Goal: Information Seeking & Learning: Learn about a topic

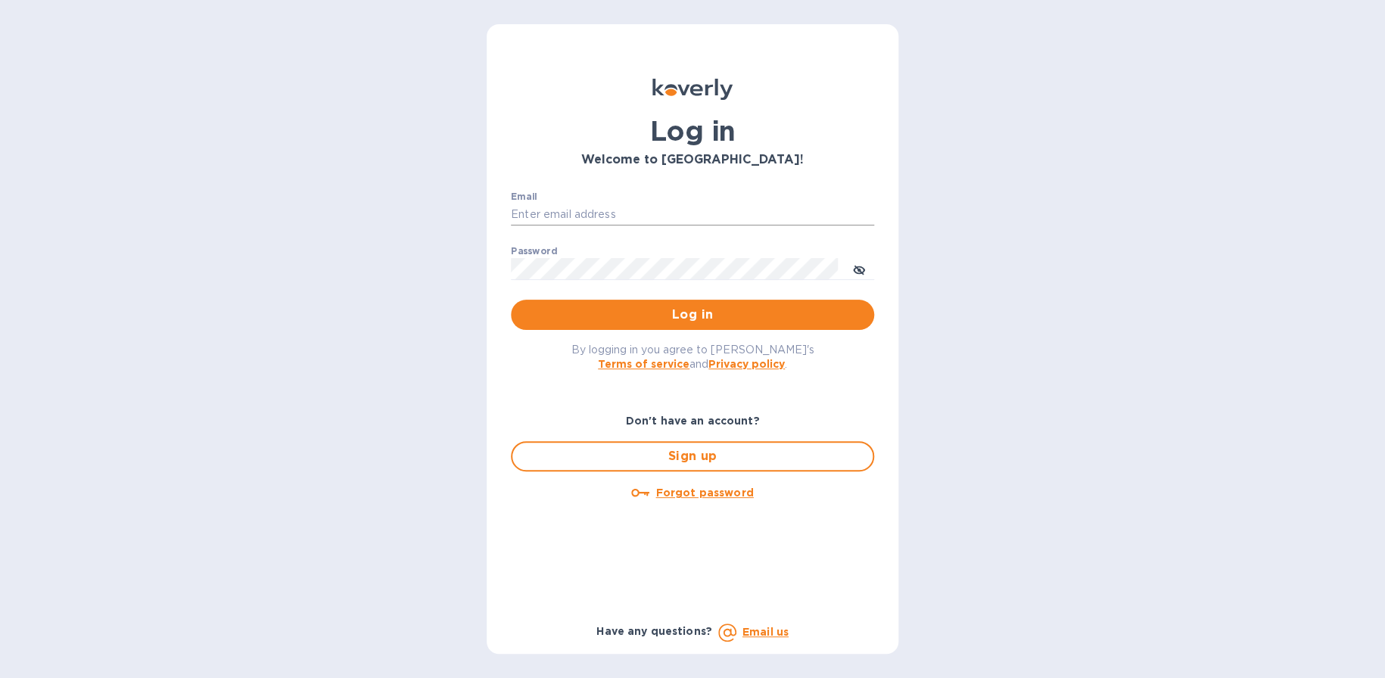
type input "[EMAIL_ADDRESS][DOMAIN_NAME]"
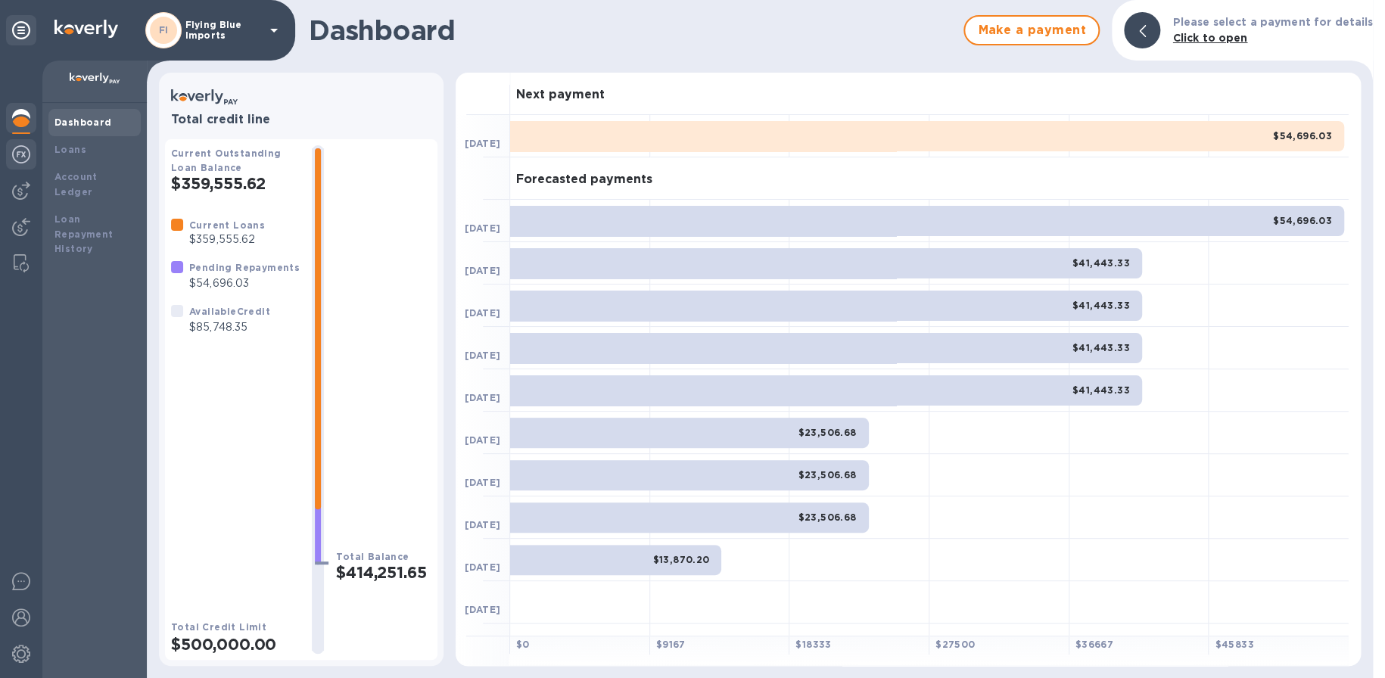
click at [21, 160] on img at bounding box center [21, 154] width 18 height 18
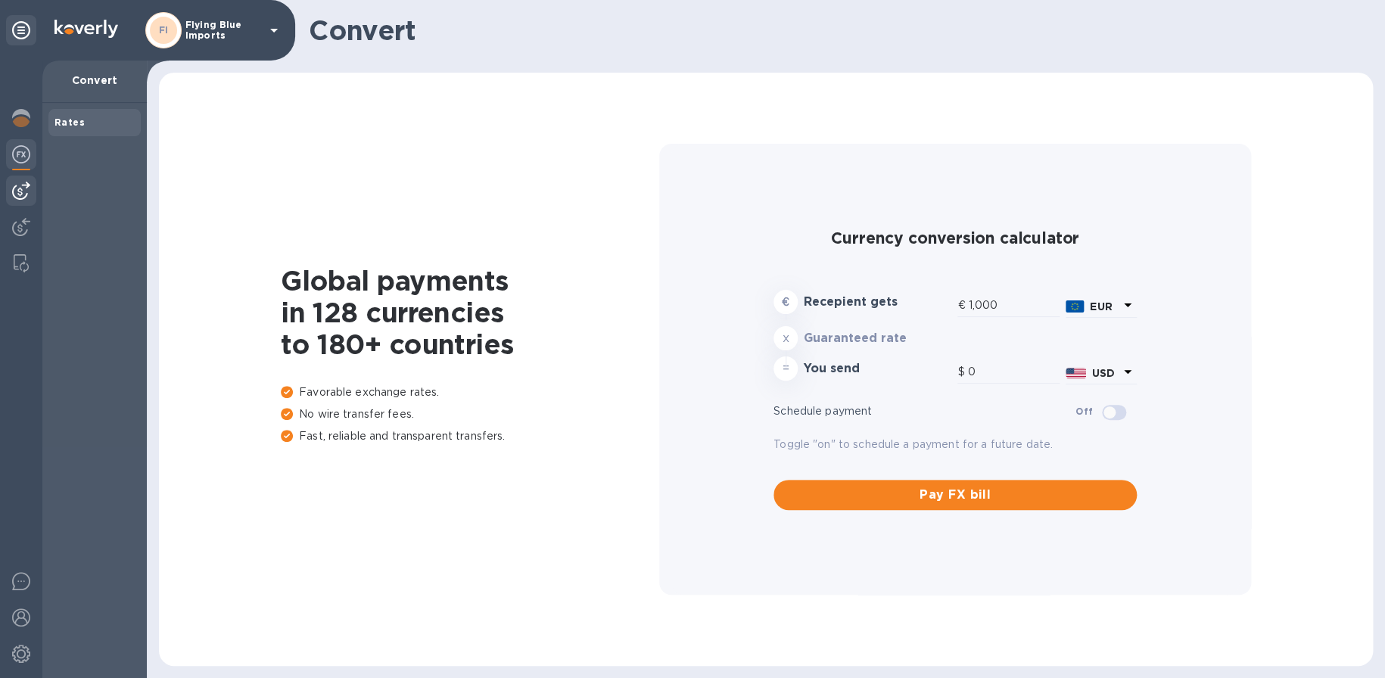
click at [30, 182] on div at bounding box center [21, 191] width 30 height 30
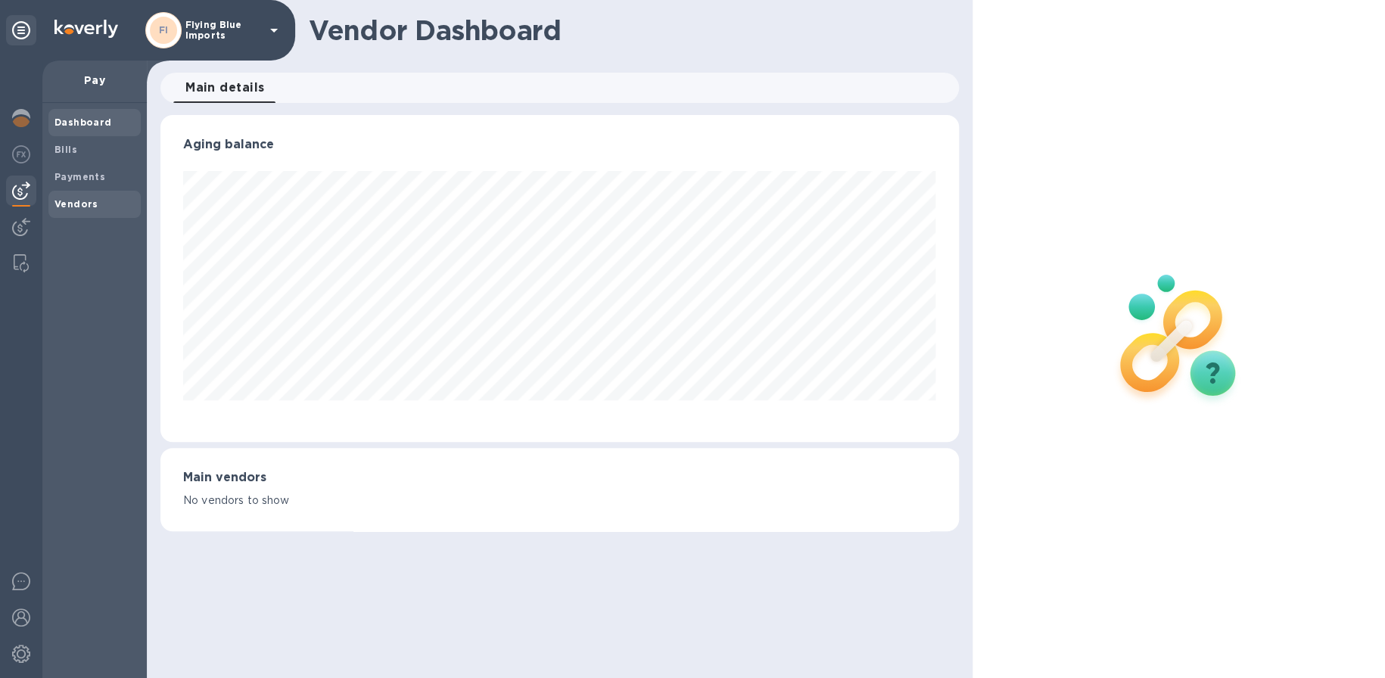
click at [64, 198] on b "Vendors" at bounding box center [77, 203] width 44 height 11
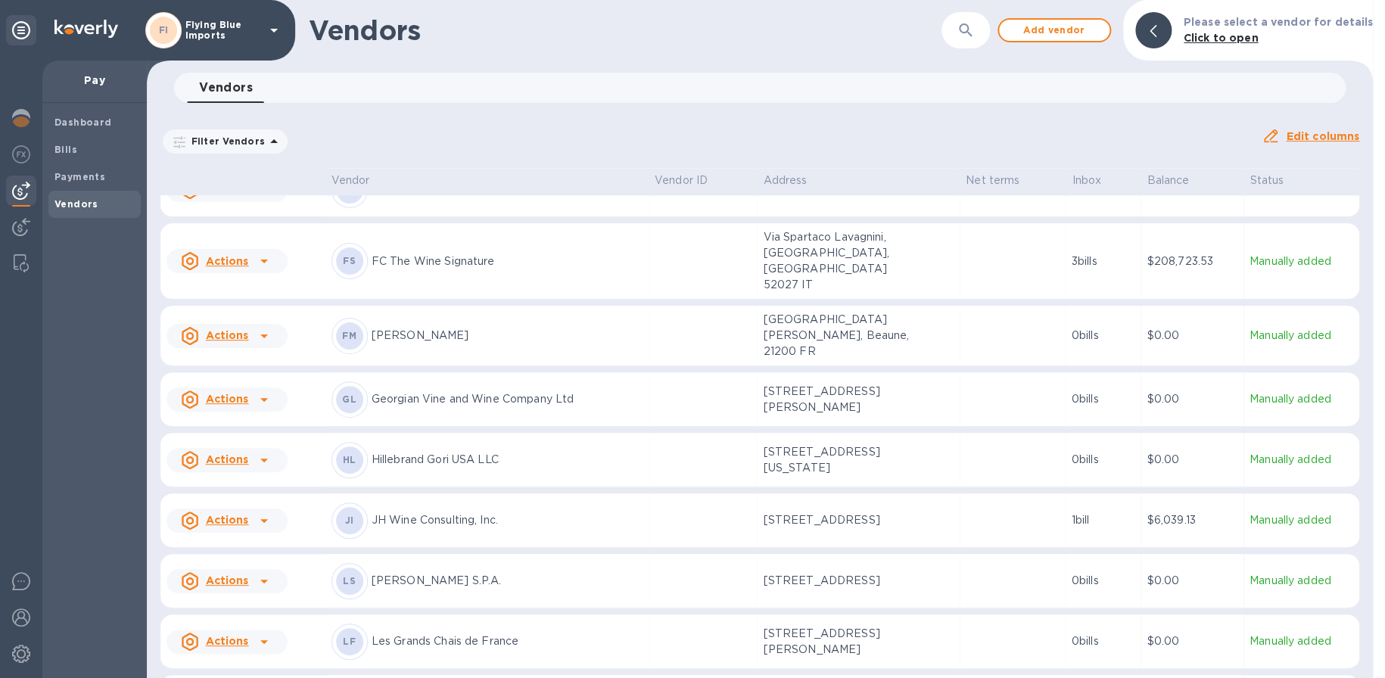
scroll to position [984, 0]
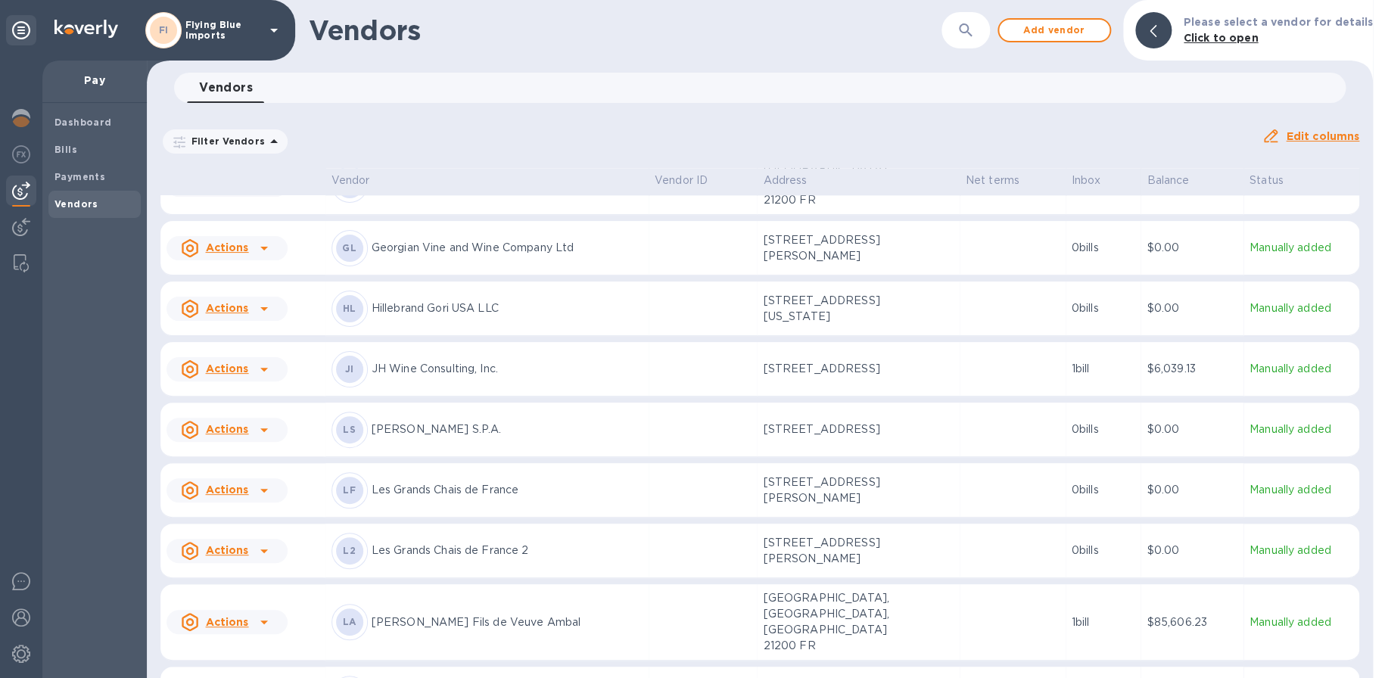
click at [506, 543] on p "Les Grands Chais de France 2" at bounding box center [507, 551] width 271 height 16
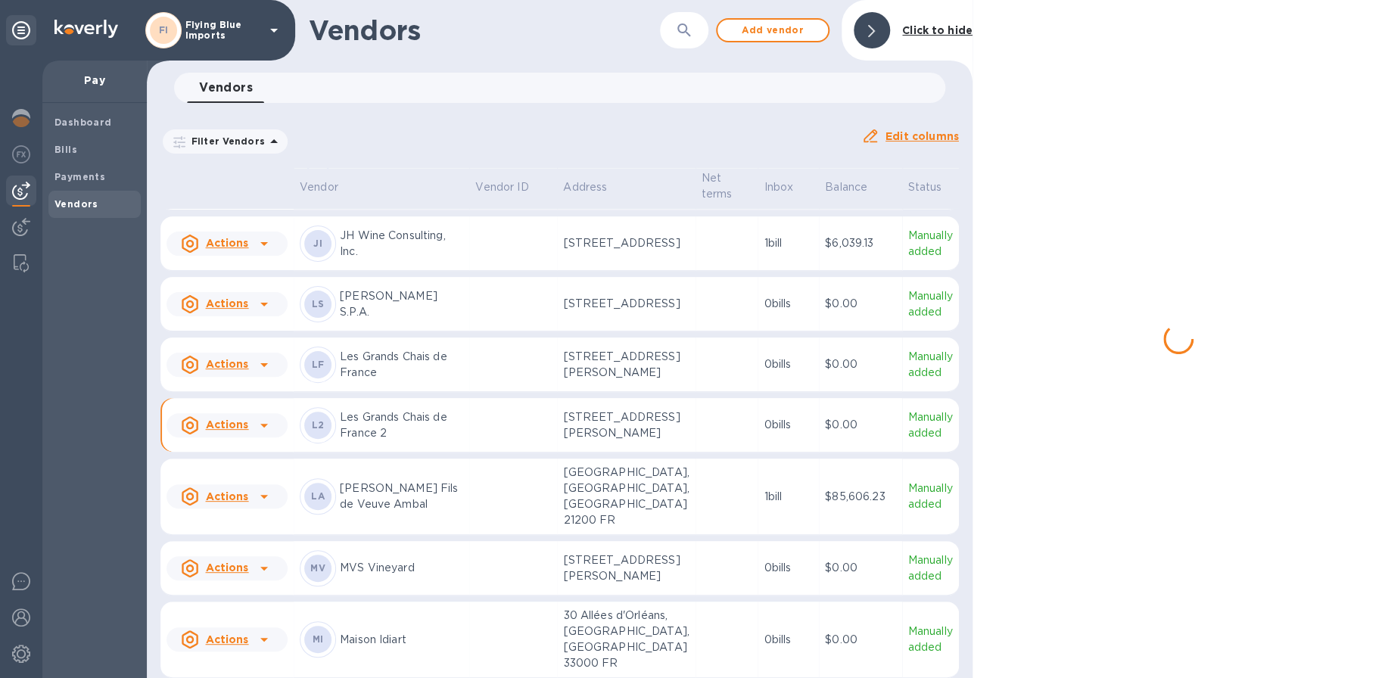
scroll to position [1153, 0]
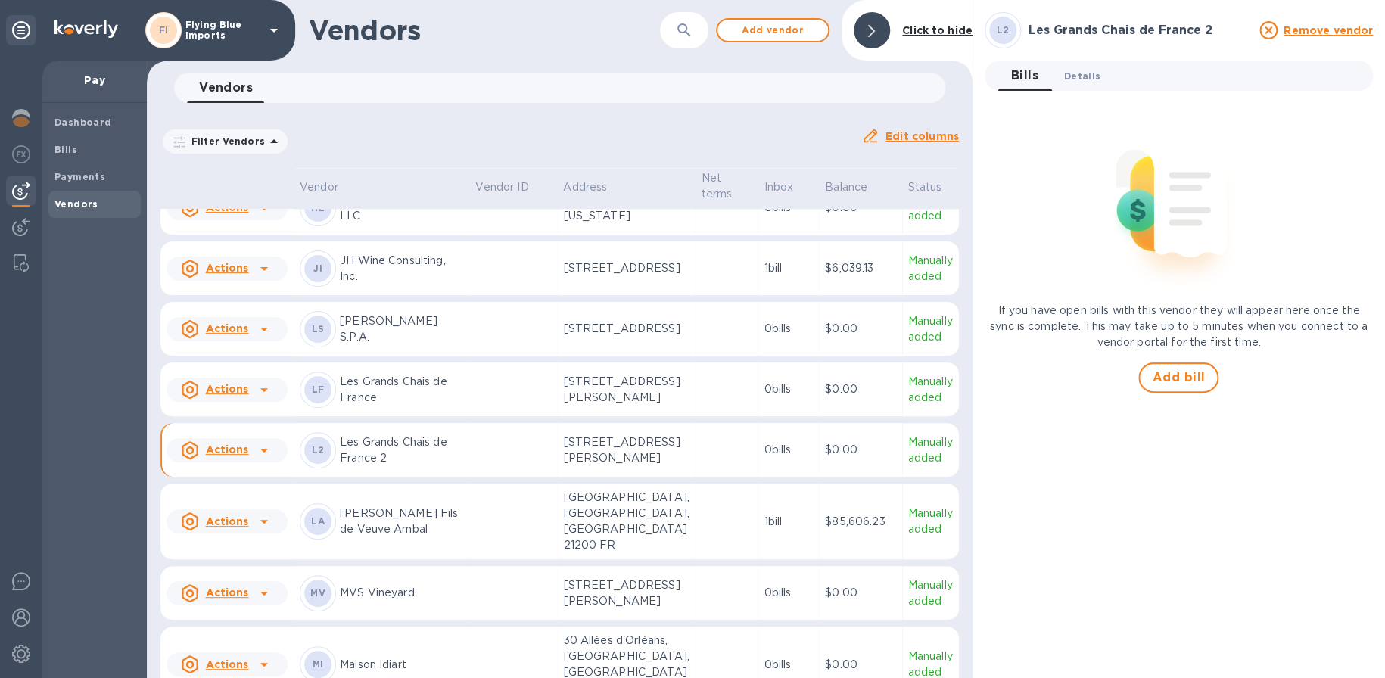
click at [1085, 80] on span "Details 0" at bounding box center [1082, 76] width 36 height 16
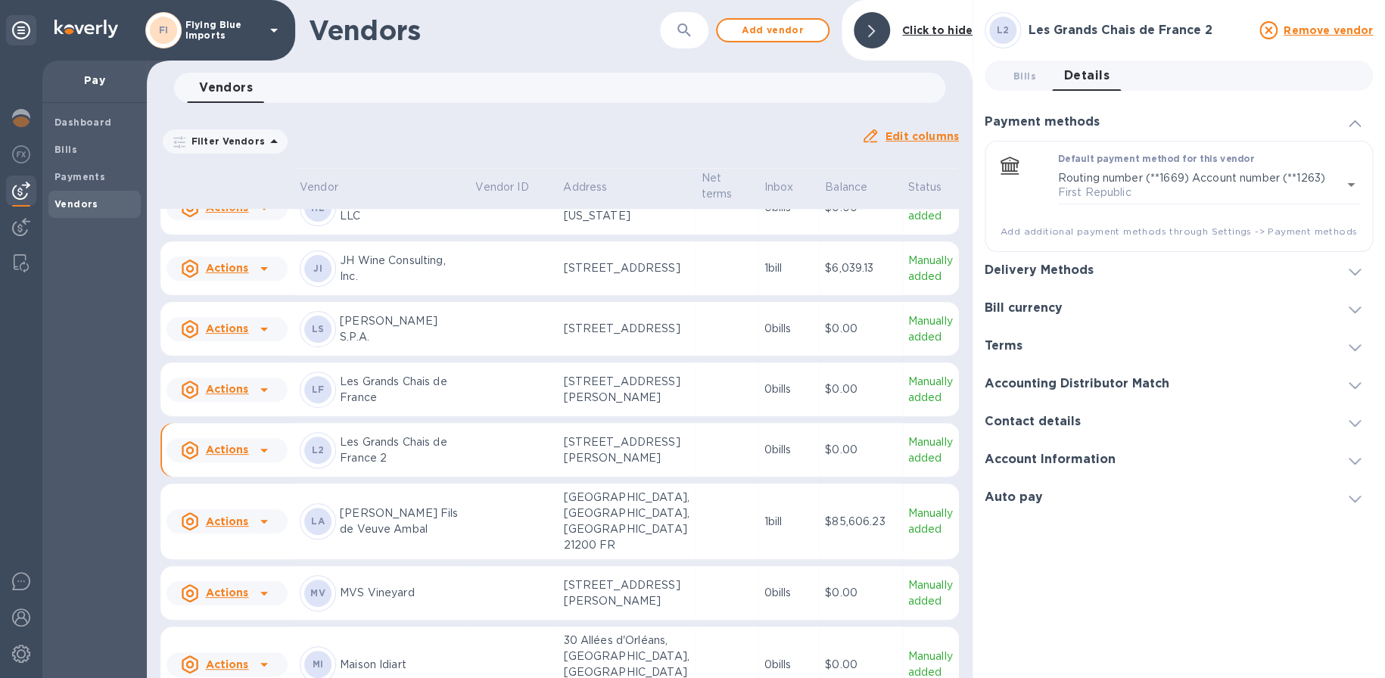
click at [1054, 276] on h3 "Delivery Methods" at bounding box center [1039, 270] width 109 height 14
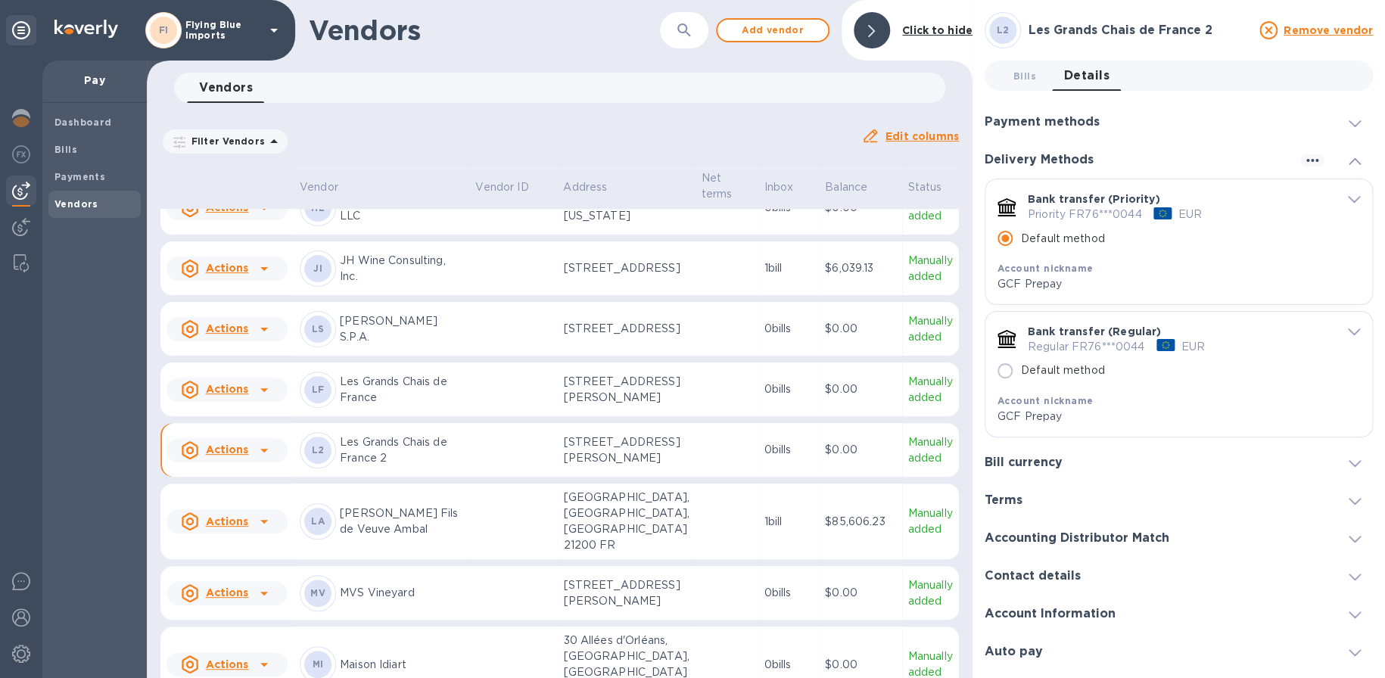
click at [1095, 600] on div "Account Information" at bounding box center [1179, 614] width 388 height 38
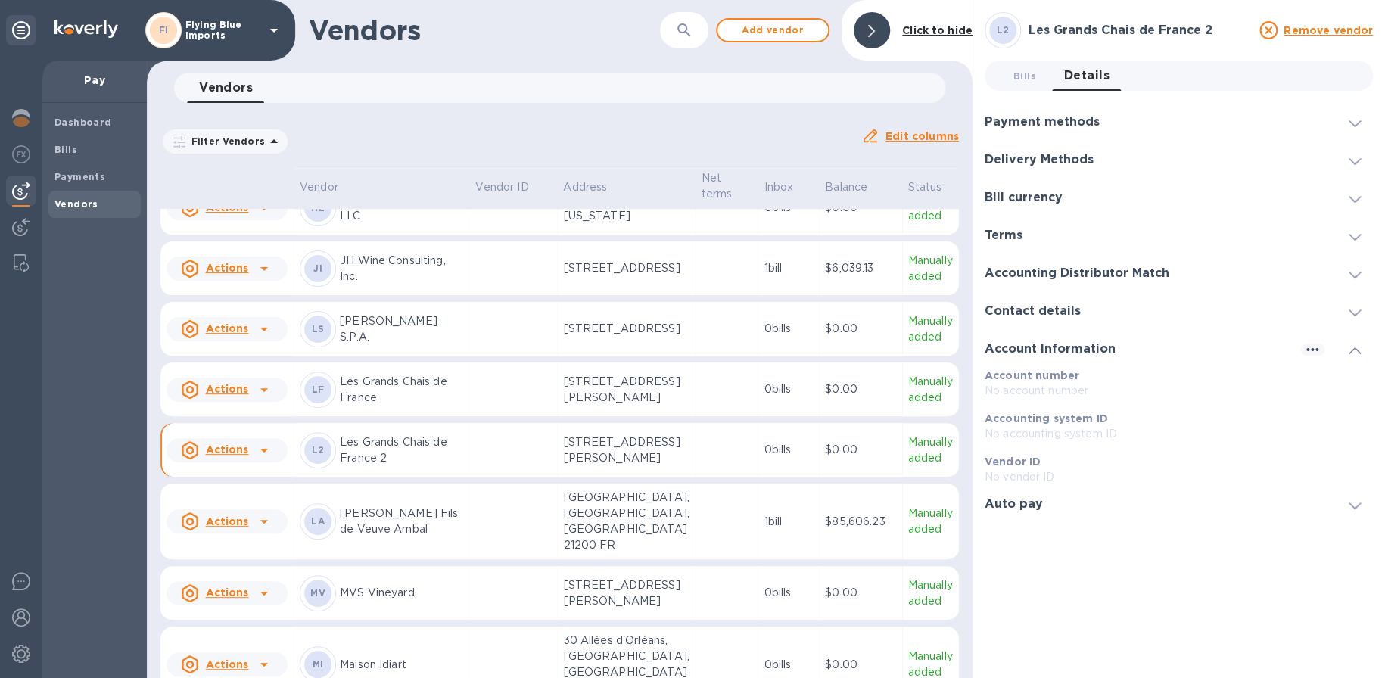
click at [1357, 347] on icon at bounding box center [1355, 350] width 12 height 7
click at [1096, 316] on div "Contact details" at bounding box center [1179, 311] width 388 height 38
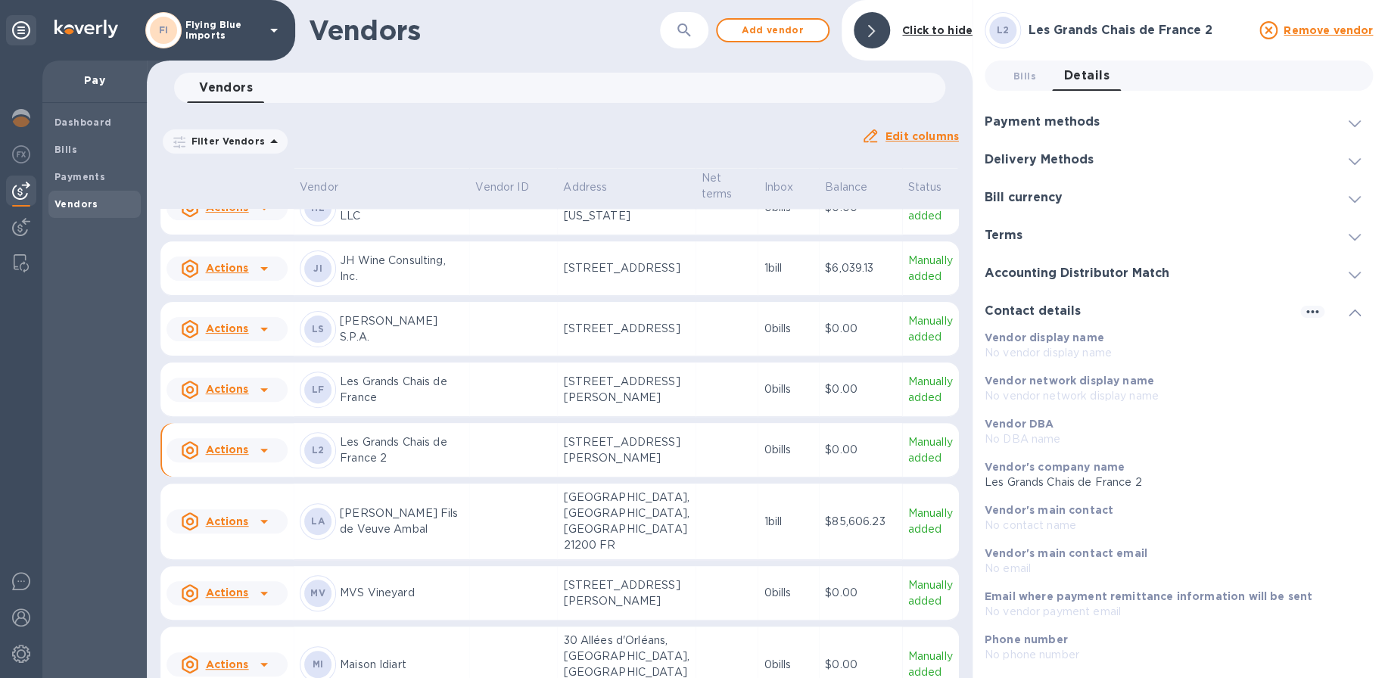
click at [1093, 311] on div at bounding box center [1196, 311] width 207 height 1
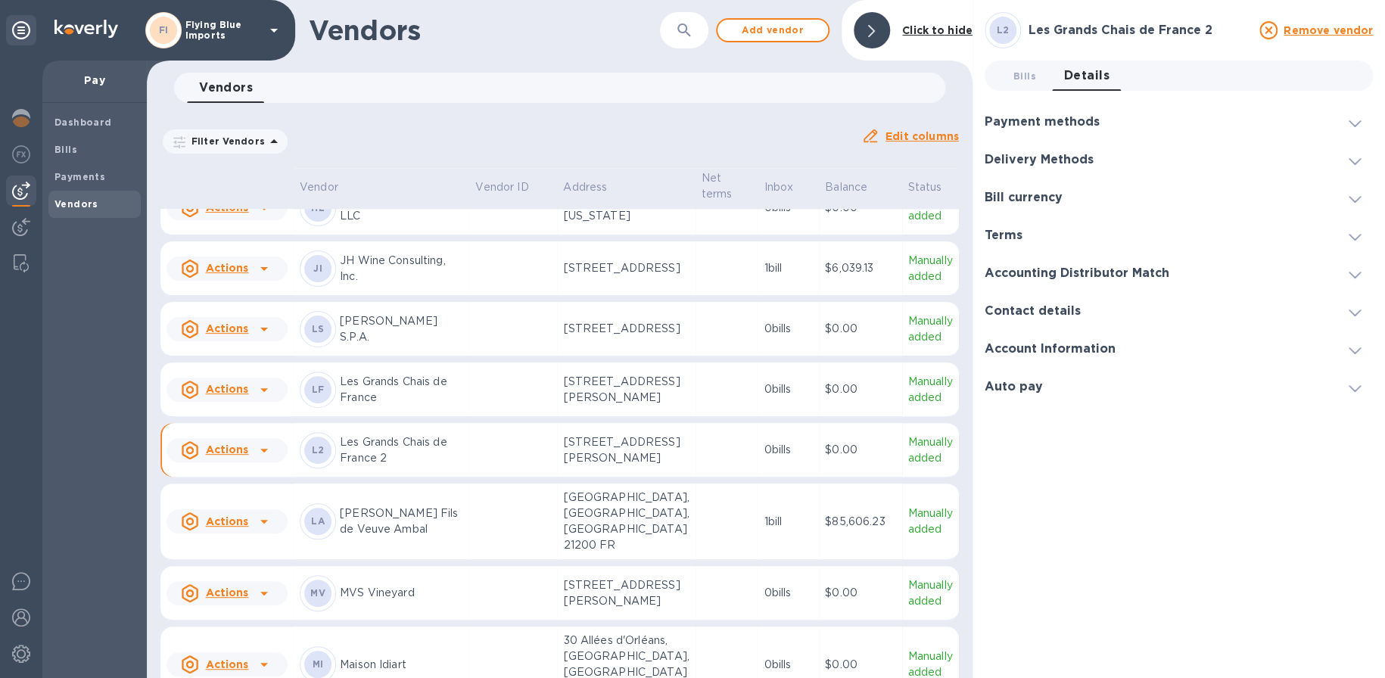
click at [1055, 120] on h3 "Payment methods" at bounding box center [1042, 122] width 115 height 14
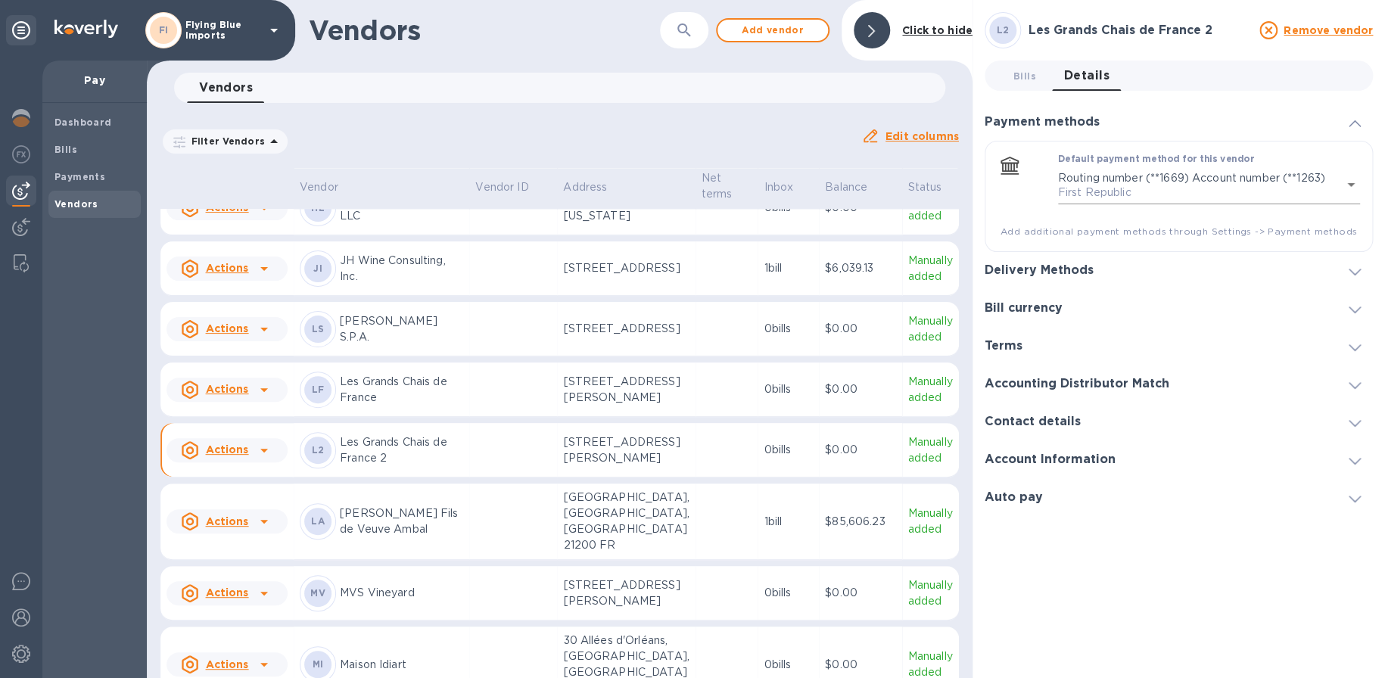
click at [1354, 186] on body "FI Flying Blue Imports Pay Dashboard Bills Payments Vendors Vendors ​ Add vendo…" at bounding box center [692, 339] width 1385 height 678
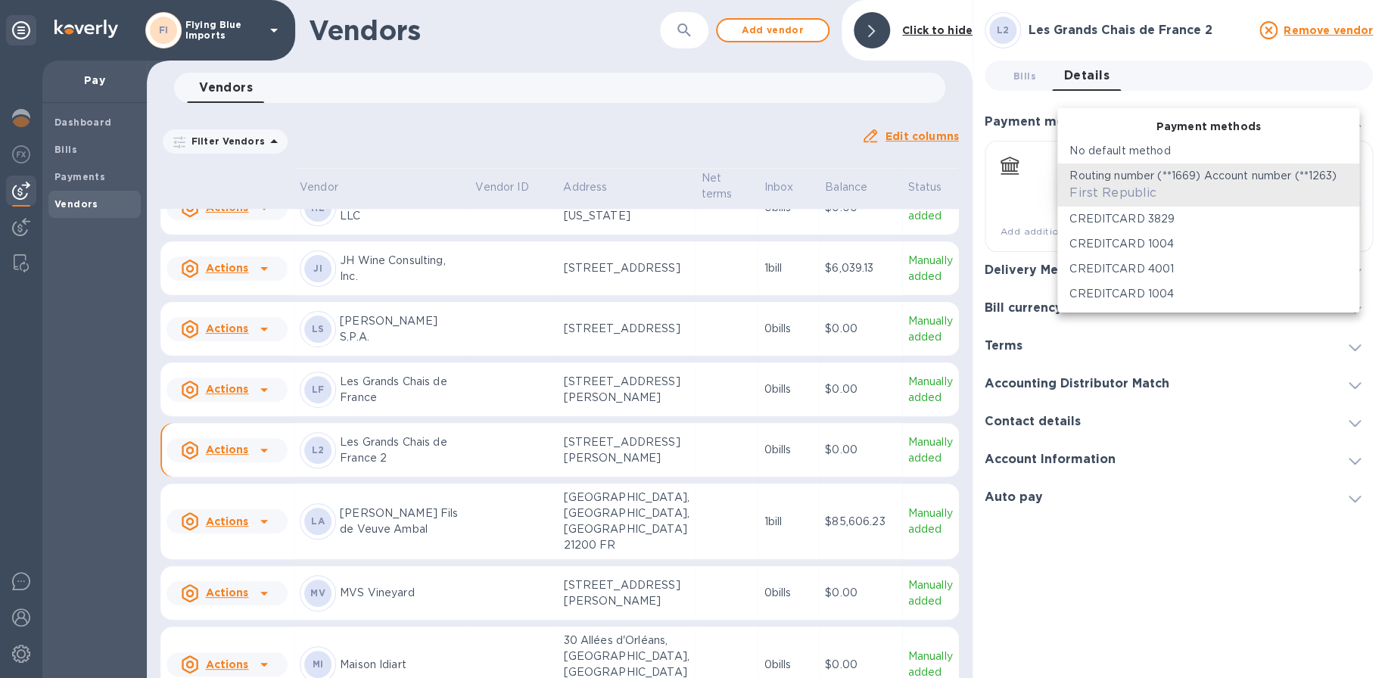
click at [1188, 603] on div at bounding box center [692, 339] width 1385 height 678
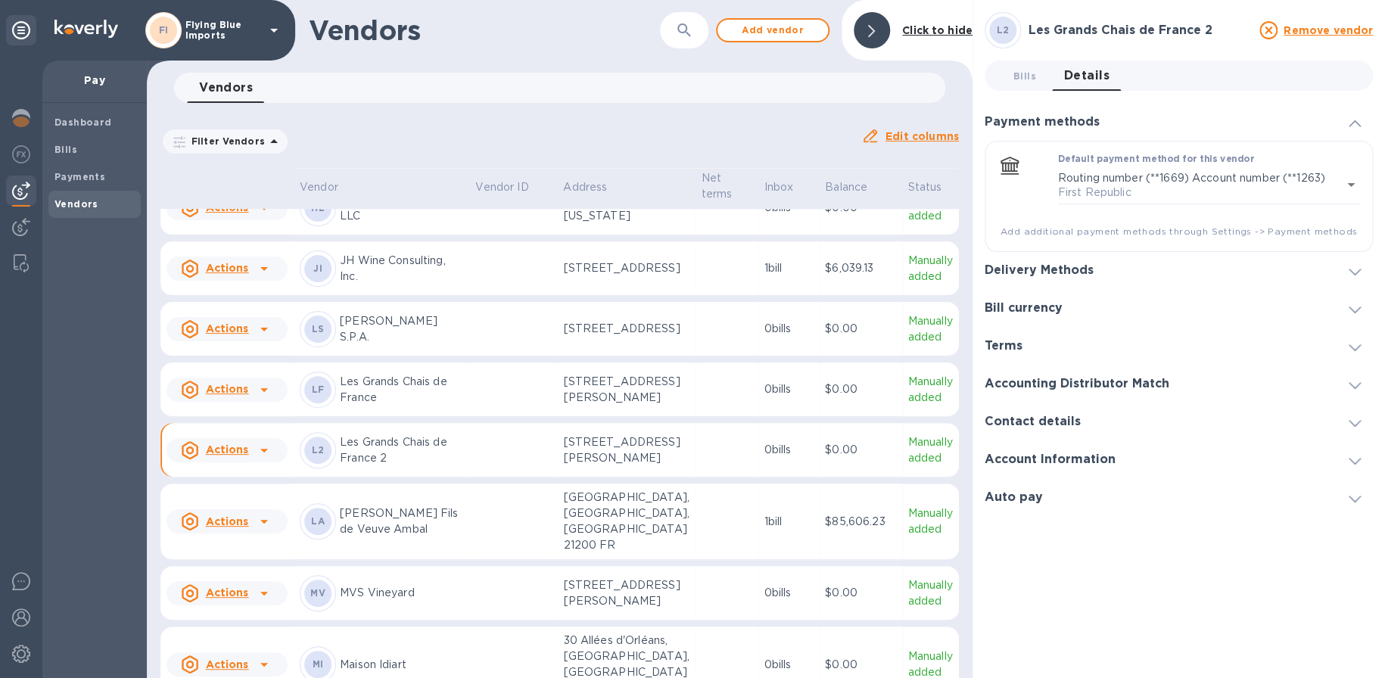
click at [1036, 307] on h3 "Bill currency" at bounding box center [1024, 308] width 78 height 14
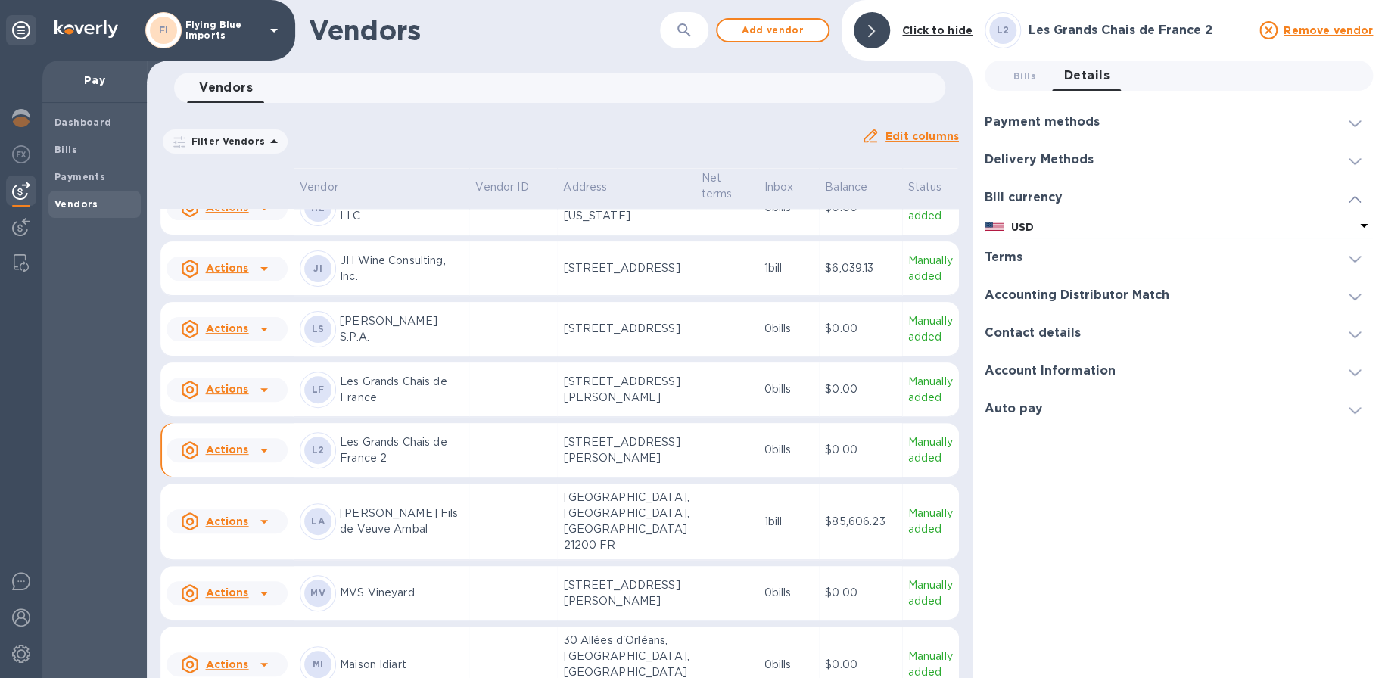
click at [1073, 308] on div "Accounting Distributor Match" at bounding box center [1179, 295] width 388 height 38
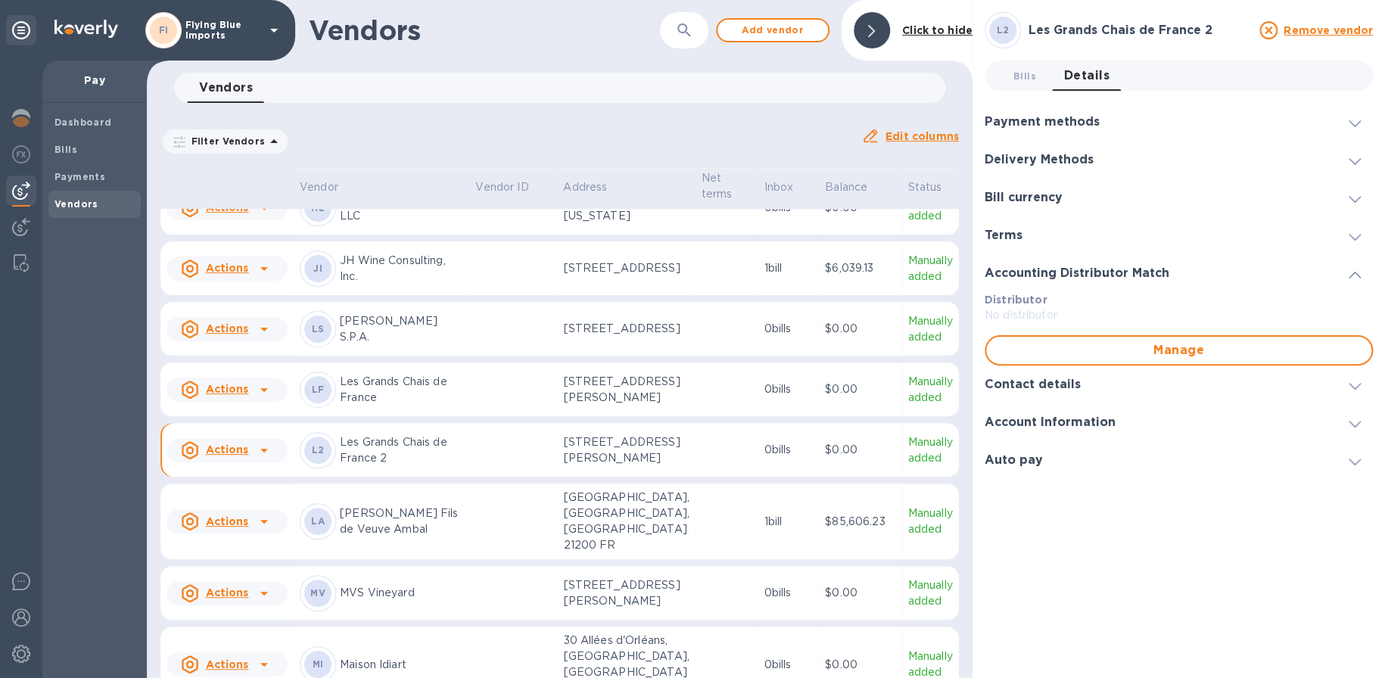
click at [1049, 389] on h3 "Contact details" at bounding box center [1033, 385] width 96 height 14
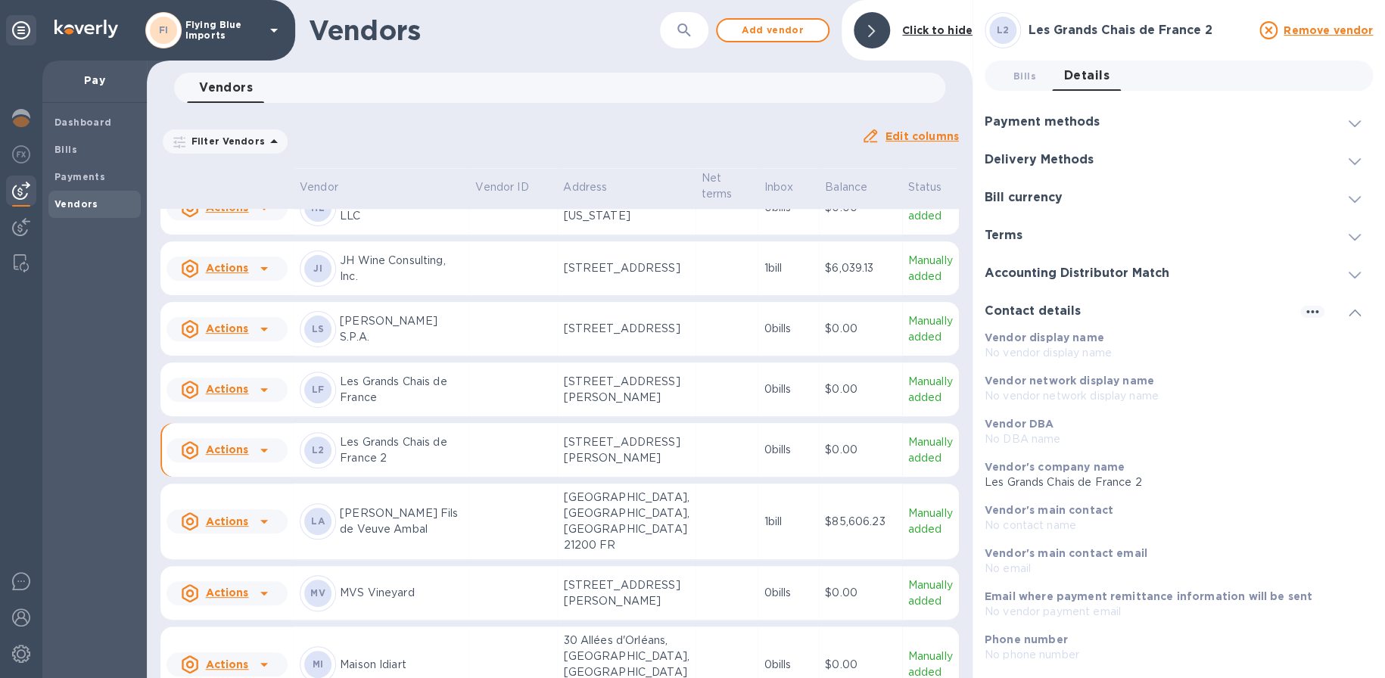
scroll to position [103, 0]
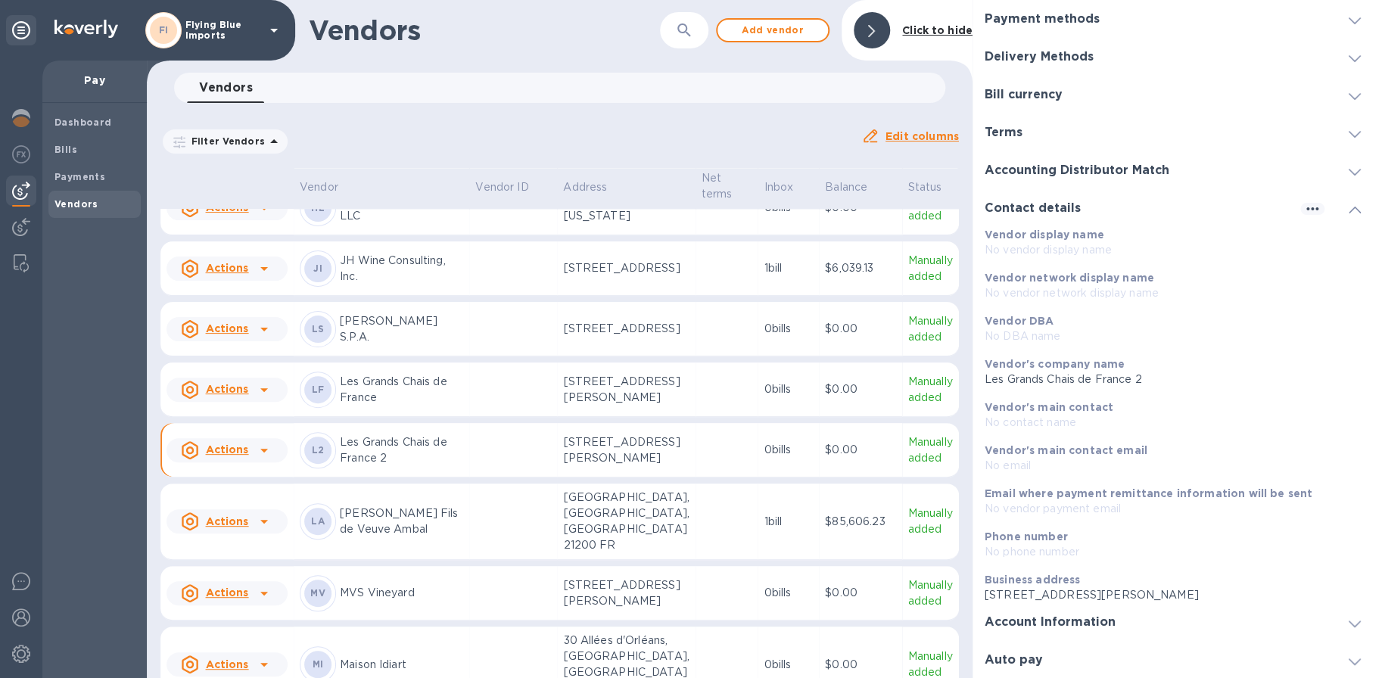
click at [1045, 625] on h3 "Account Information" at bounding box center [1050, 622] width 131 height 14
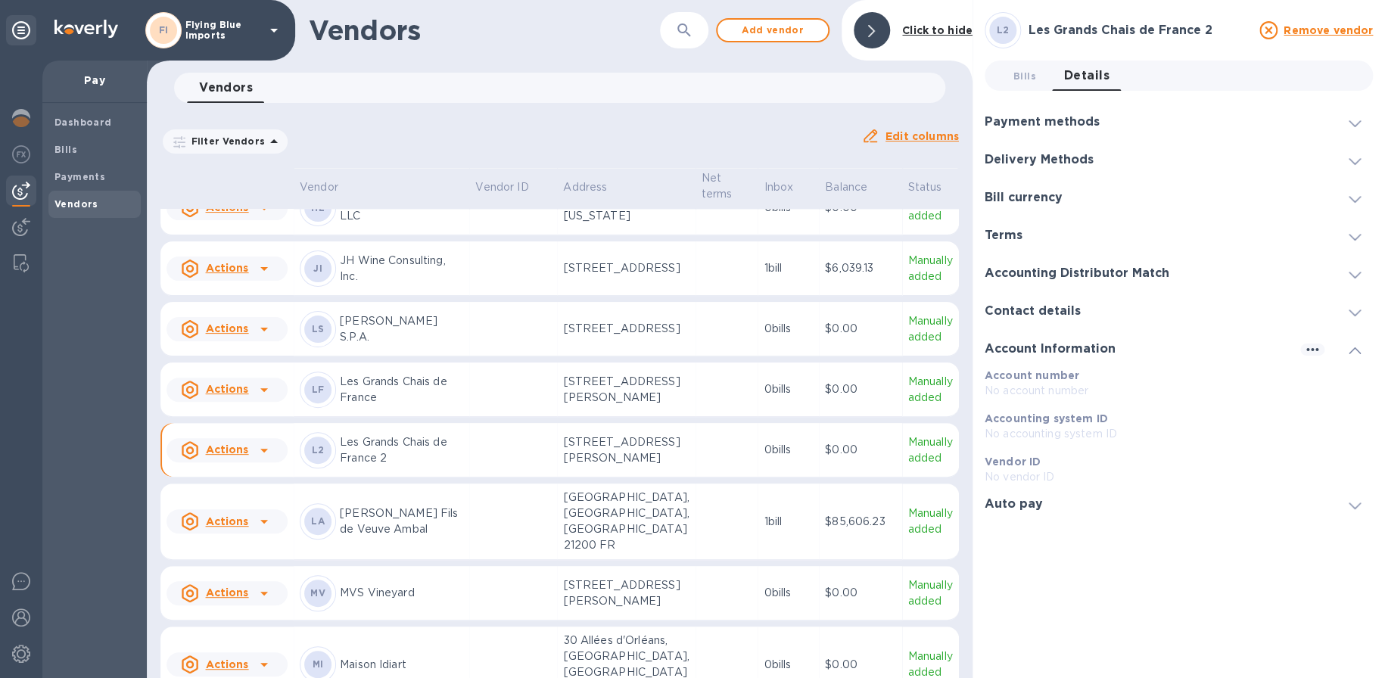
click at [1041, 502] on div "Auto pay" at bounding box center [1020, 504] width 70 height 14
click at [396, 406] on p "Les Grands Chais de France" at bounding box center [401, 390] width 123 height 32
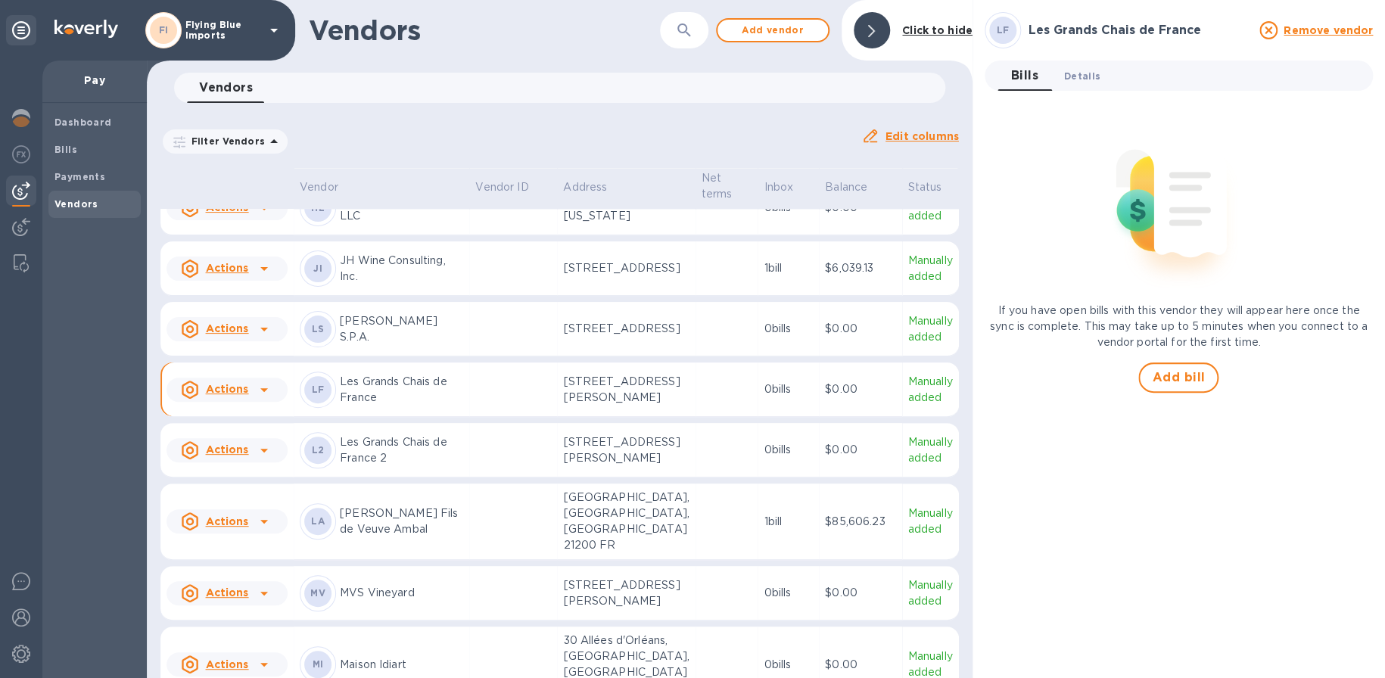
click at [1074, 74] on span "Details 0" at bounding box center [1082, 76] width 36 height 16
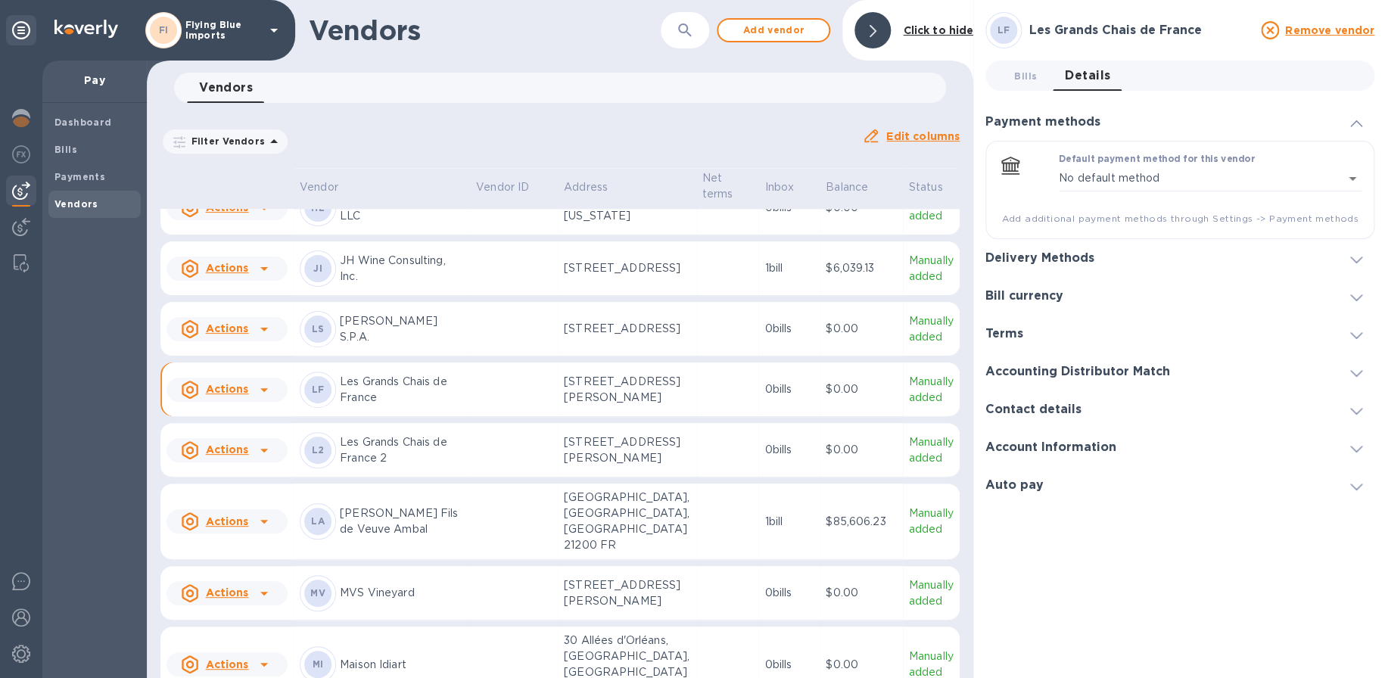
click at [1035, 447] on h3 "Account Information" at bounding box center [1051, 448] width 131 height 14
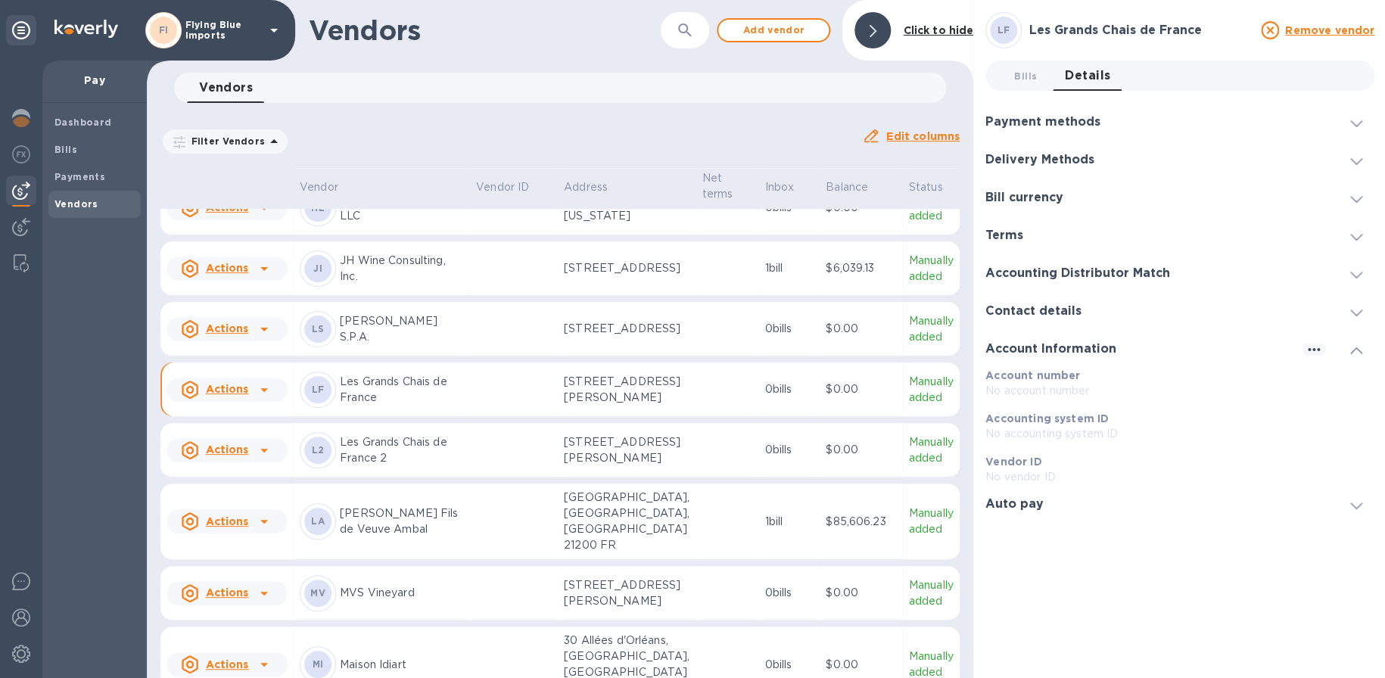
click at [391, 466] on p "Les Grands Chais de France 2" at bounding box center [402, 451] width 124 height 32
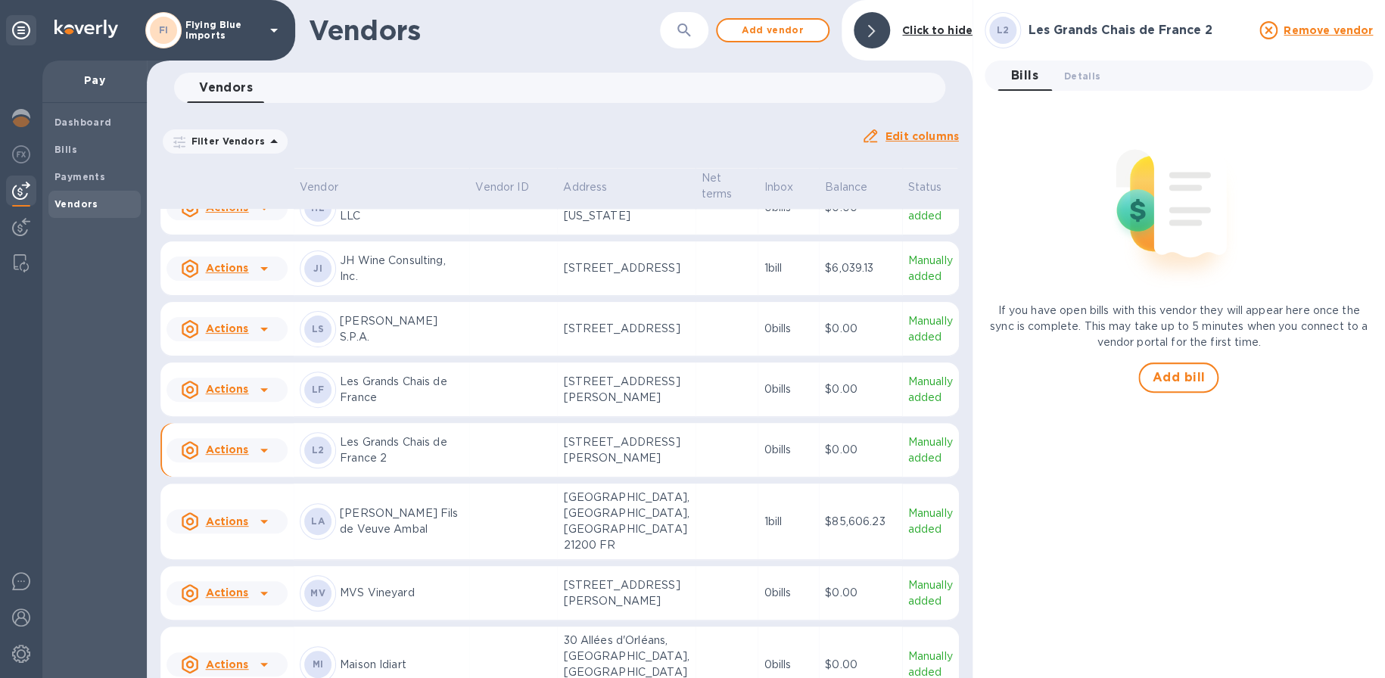
drag, startPoint x: 1095, startPoint y: 71, endPoint x: 1172, endPoint y: 80, distance: 77.0
click at [1096, 70] on span "Details 0" at bounding box center [1082, 76] width 36 height 16
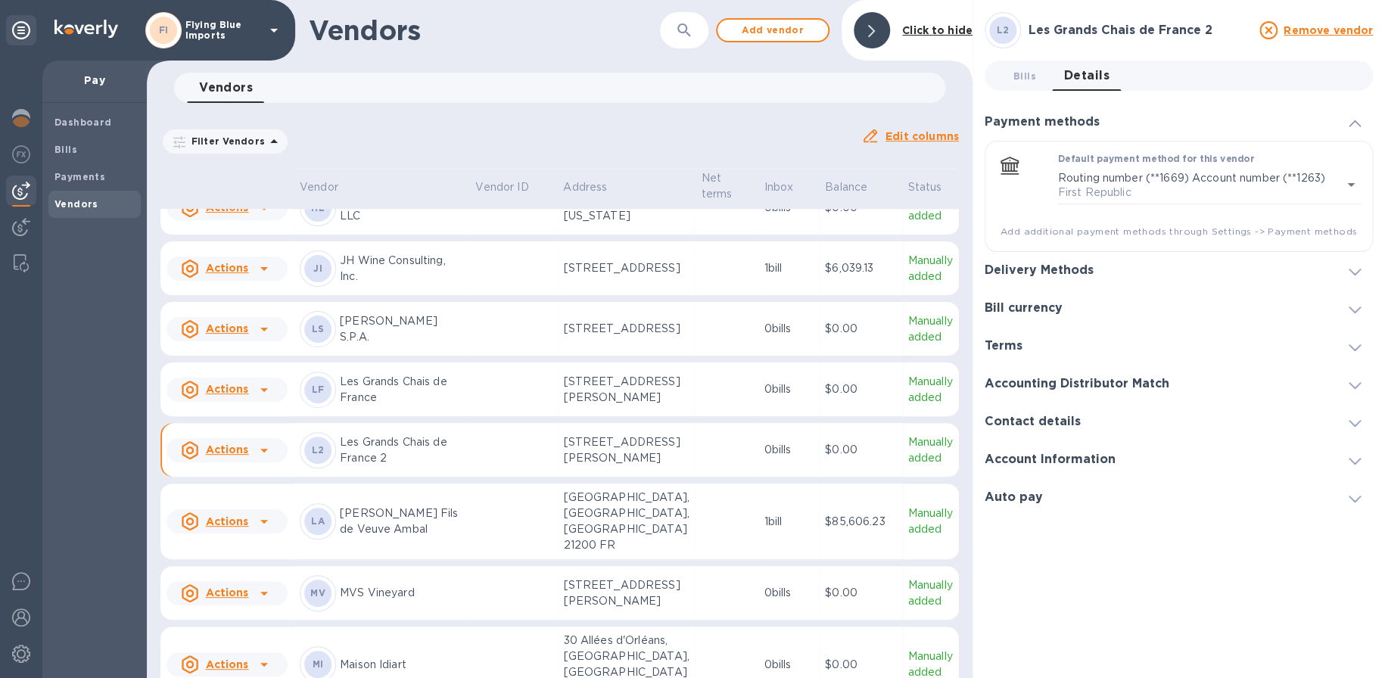
click at [1066, 307] on div "Bill currency" at bounding box center [1030, 308] width 90 height 14
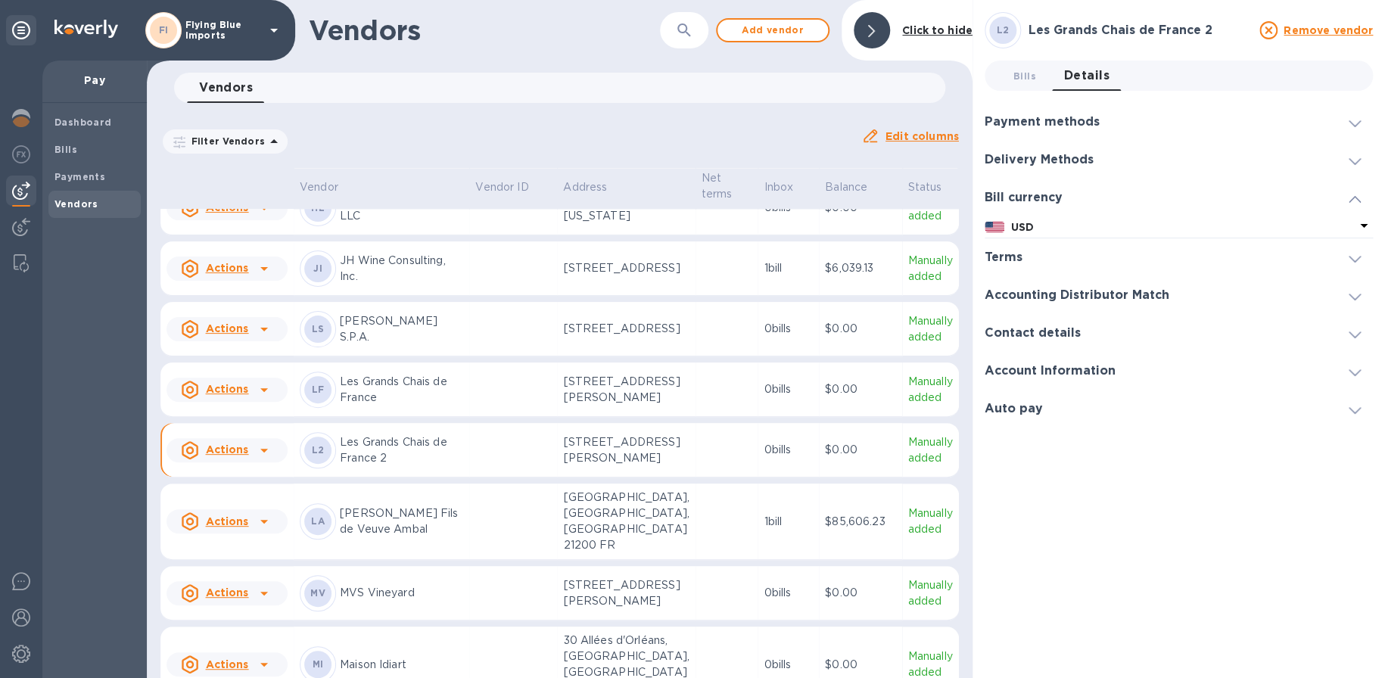
click at [1041, 257] on div at bounding box center [1180, 257] width 290 height 1
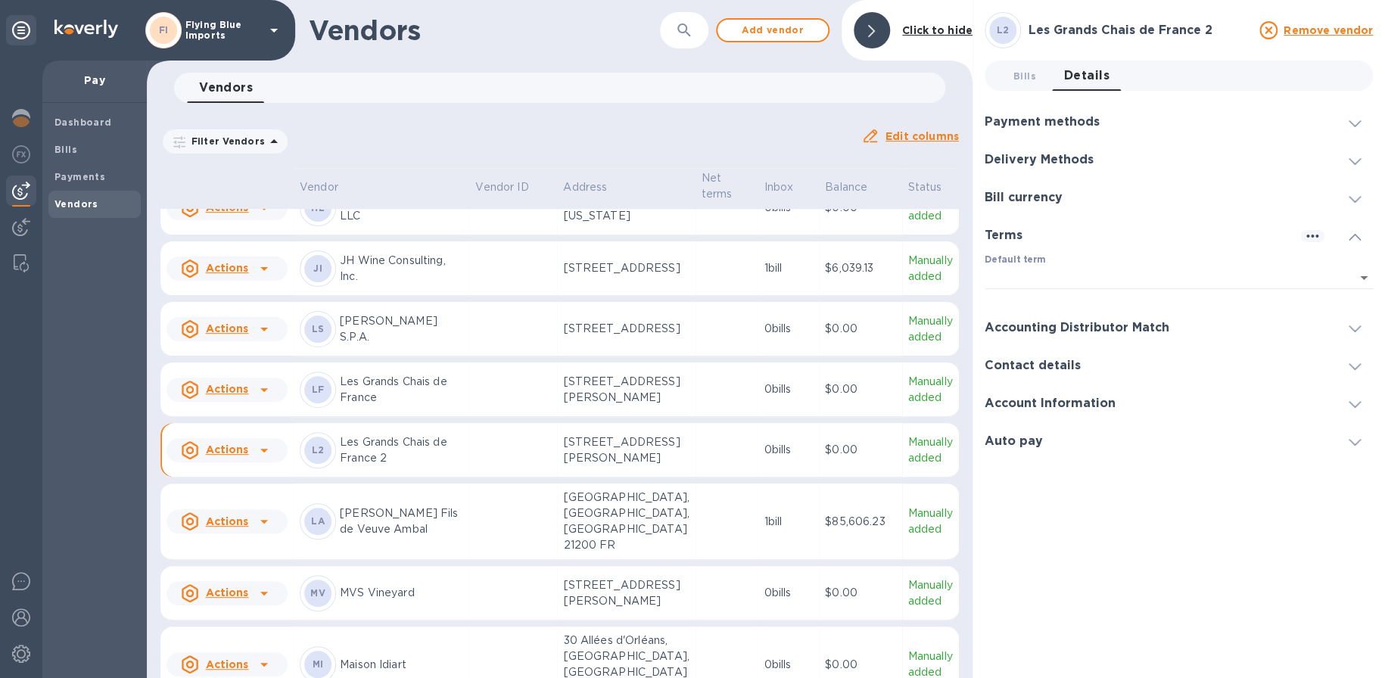
click at [1047, 322] on h3 "Accounting Distributor Match" at bounding box center [1077, 328] width 185 height 14
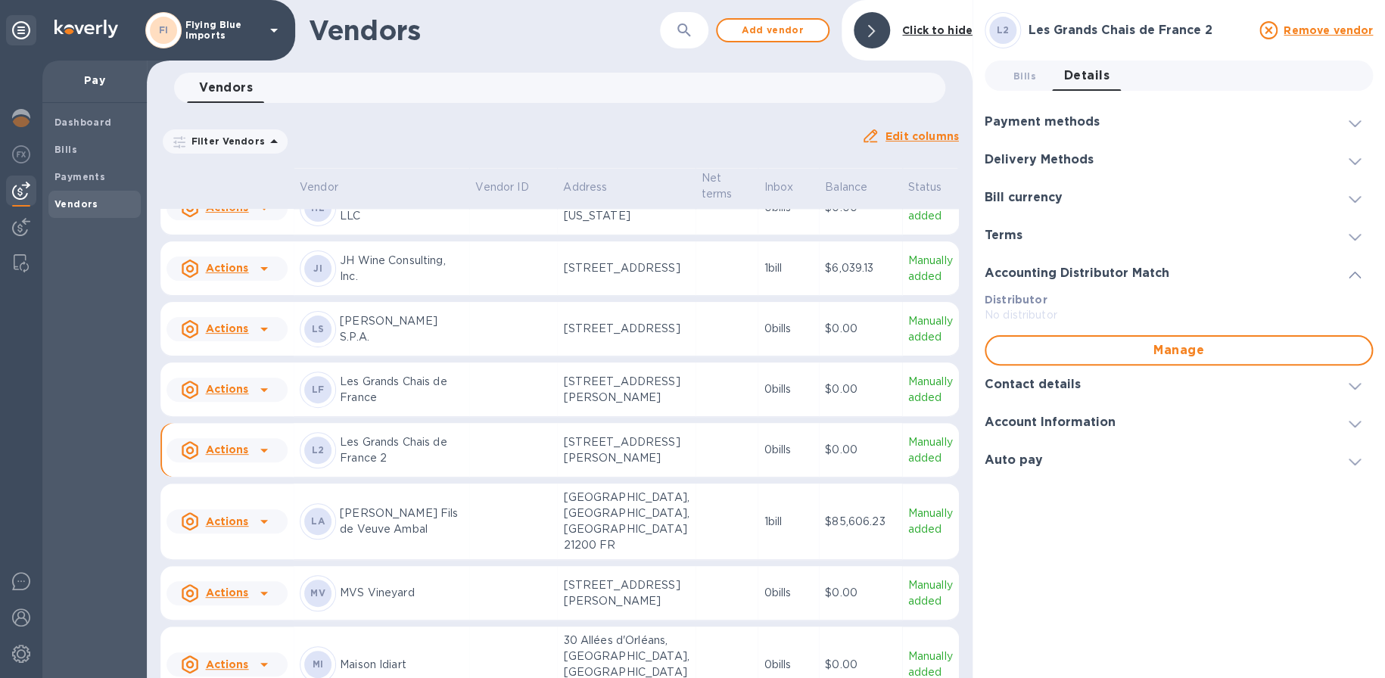
click at [1049, 393] on div "Contact details" at bounding box center [1179, 385] width 388 height 38
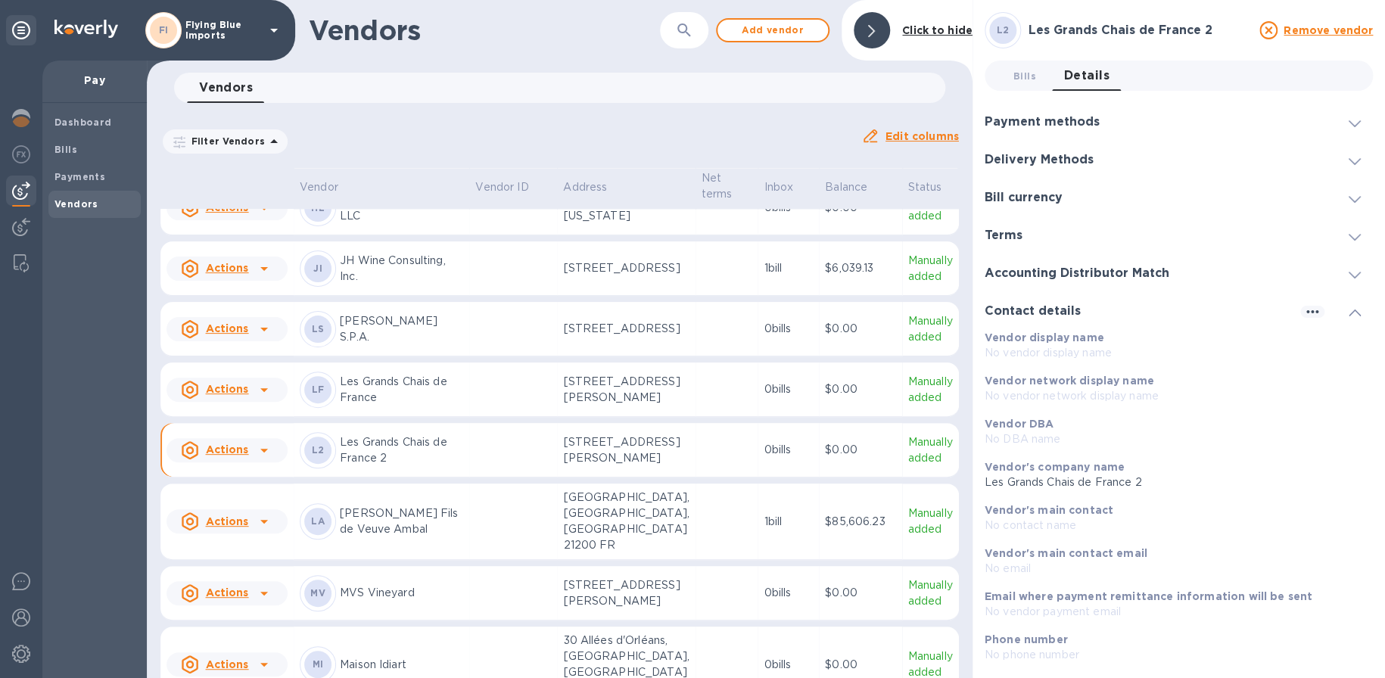
scroll to position [103, 0]
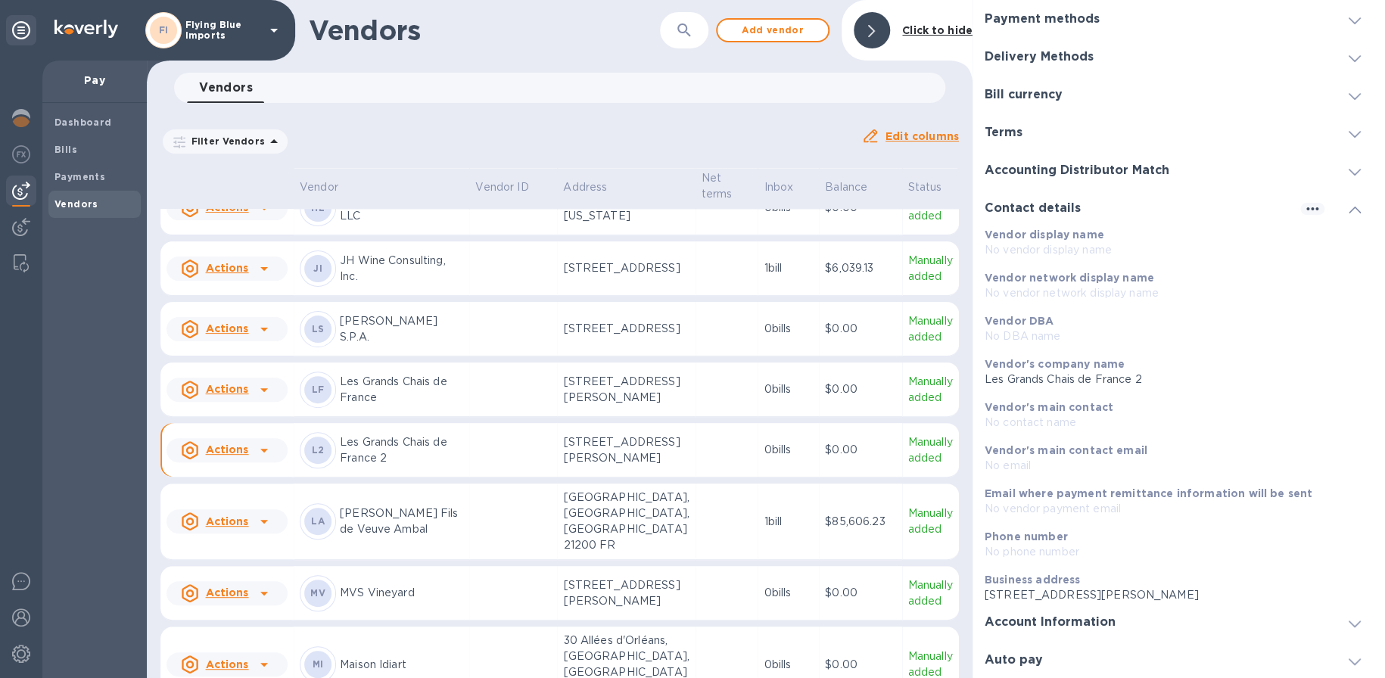
click at [1061, 619] on h3 "Account Information" at bounding box center [1050, 622] width 131 height 14
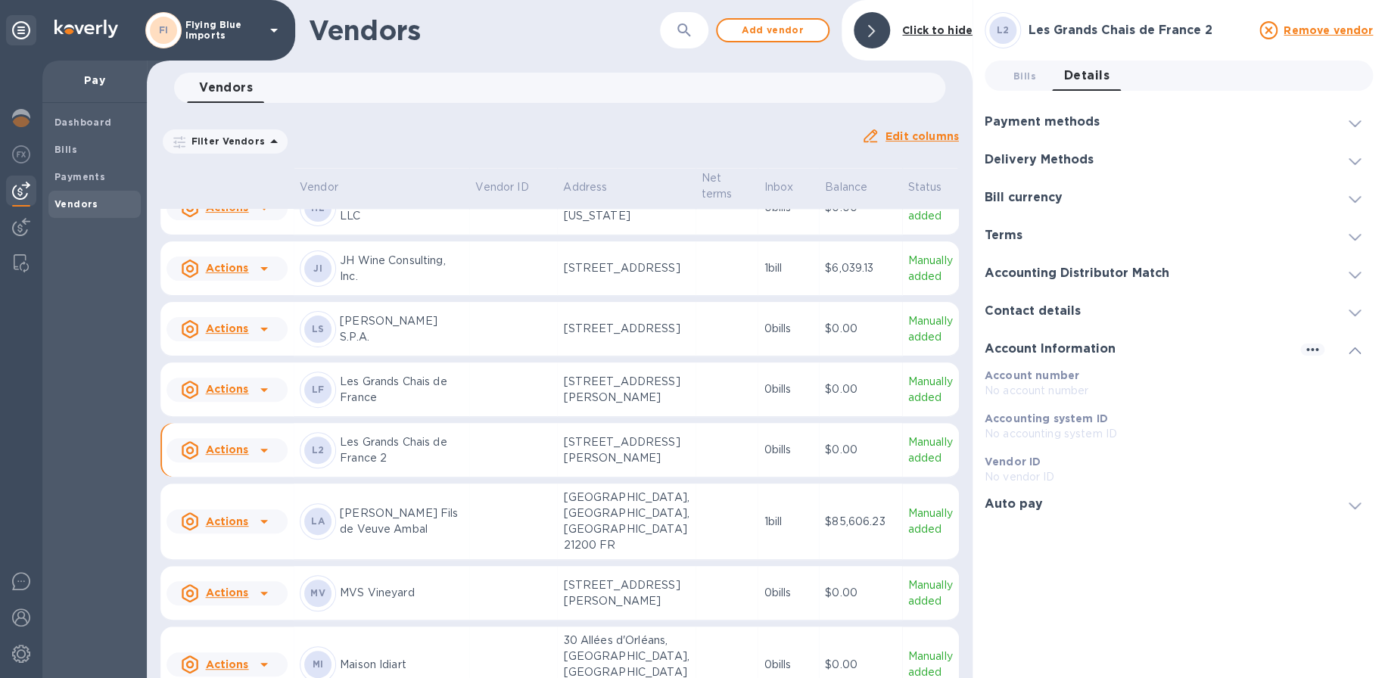
click at [1051, 107] on div "Payment methods" at bounding box center [1179, 122] width 388 height 38
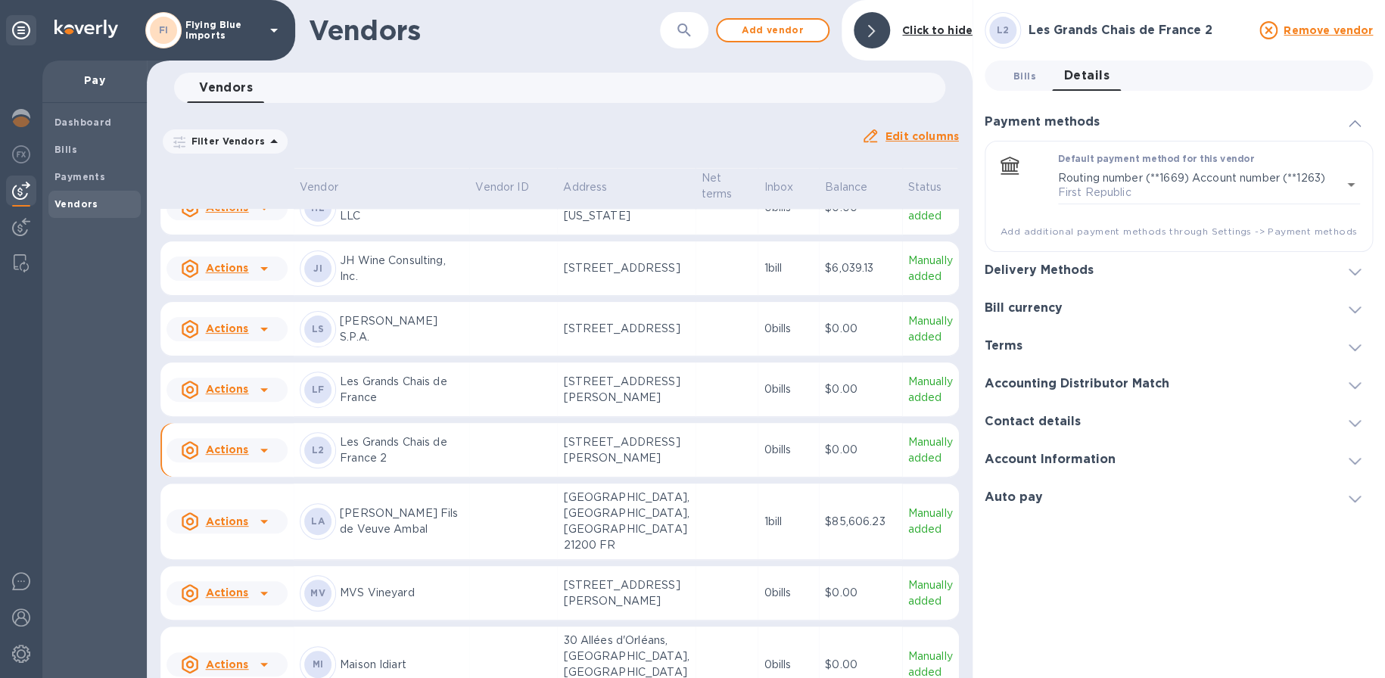
click at [1030, 61] on button "Bills 0" at bounding box center [1025, 76] width 55 height 30
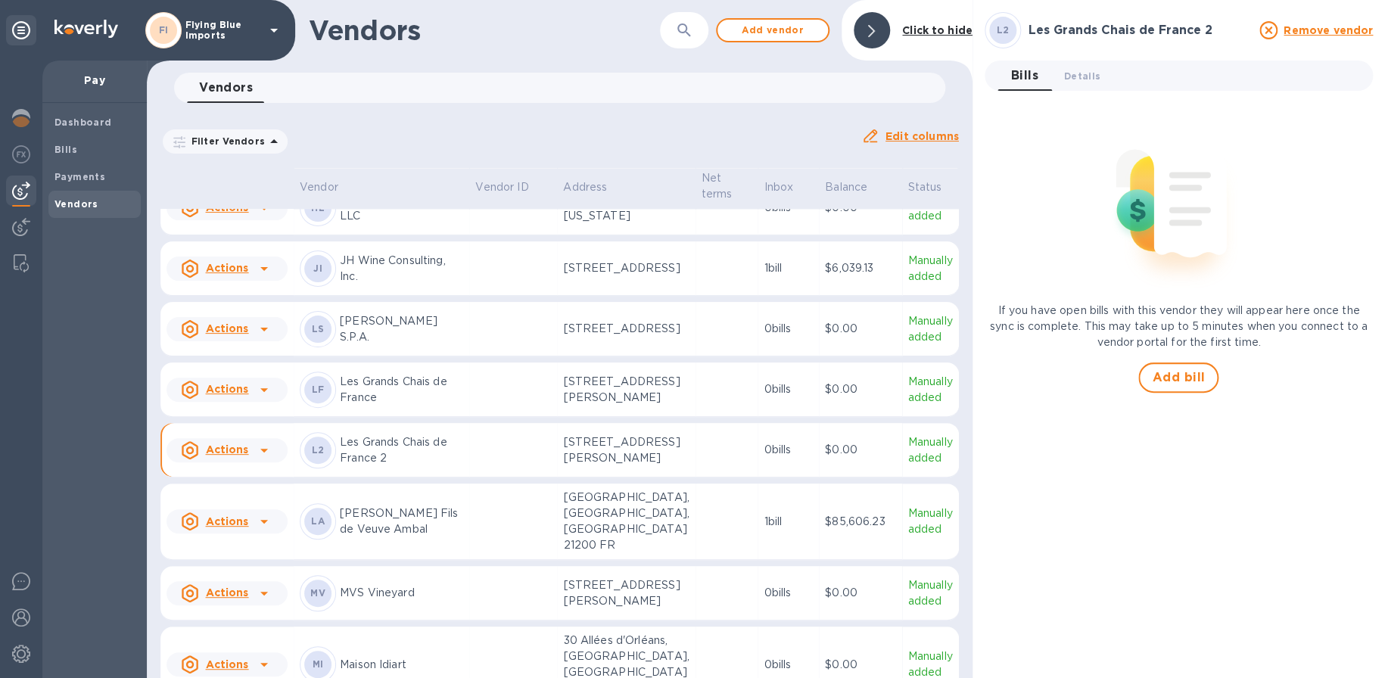
click at [875, 30] on icon at bounding box center [871, 31] width 7 height 12
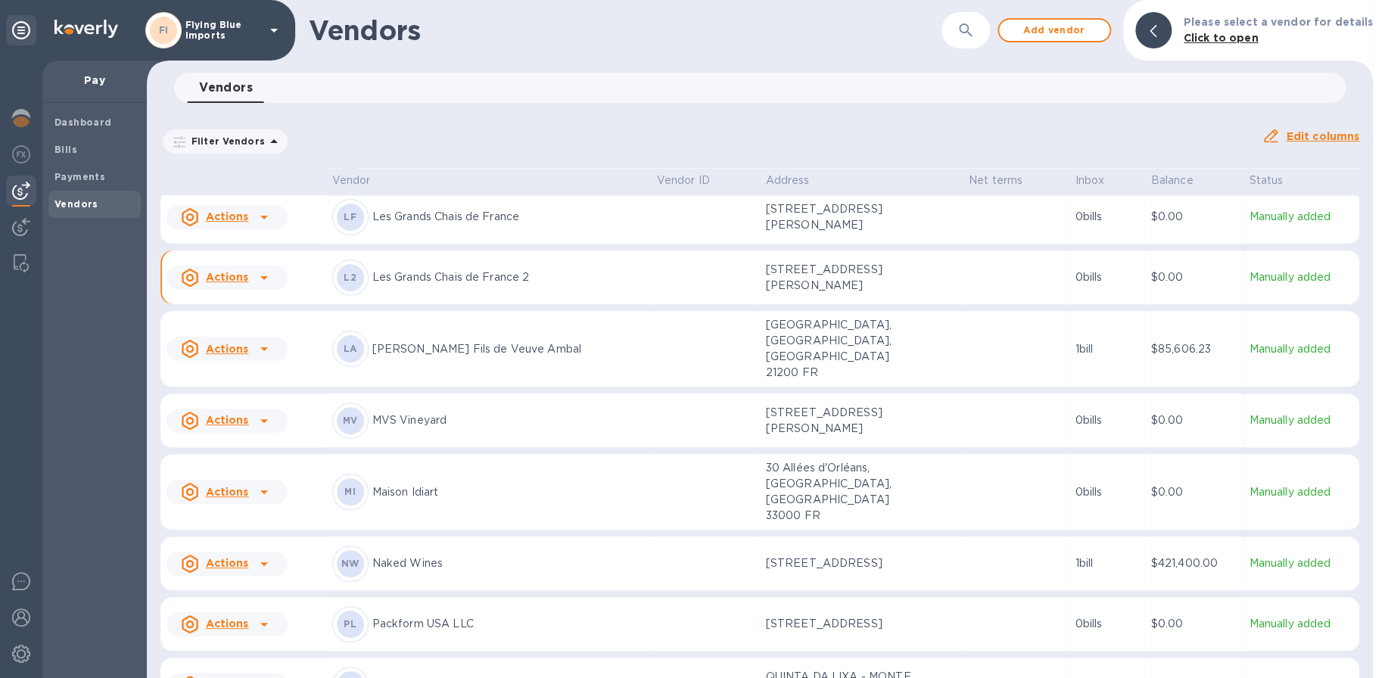
scroll to position [1327, 0]
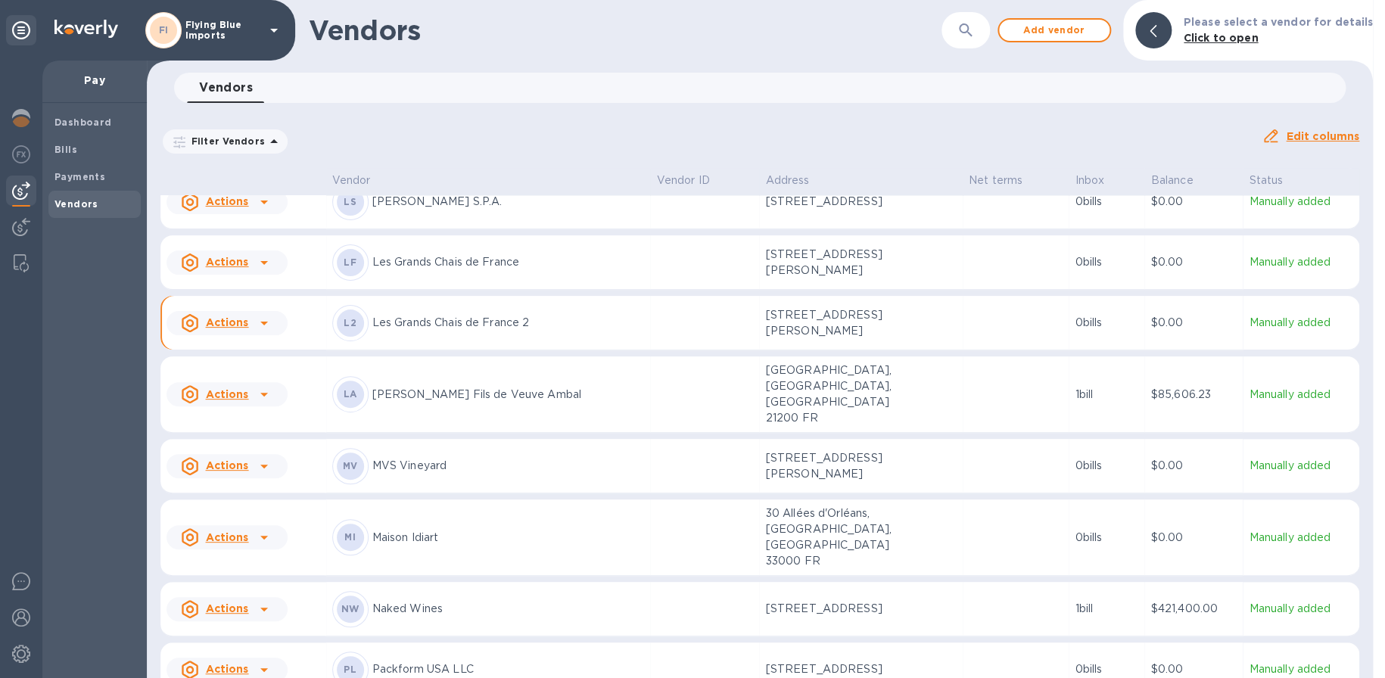
click at [1157, 30] on icon at bounding box center [1153, 31] width 7 height 12
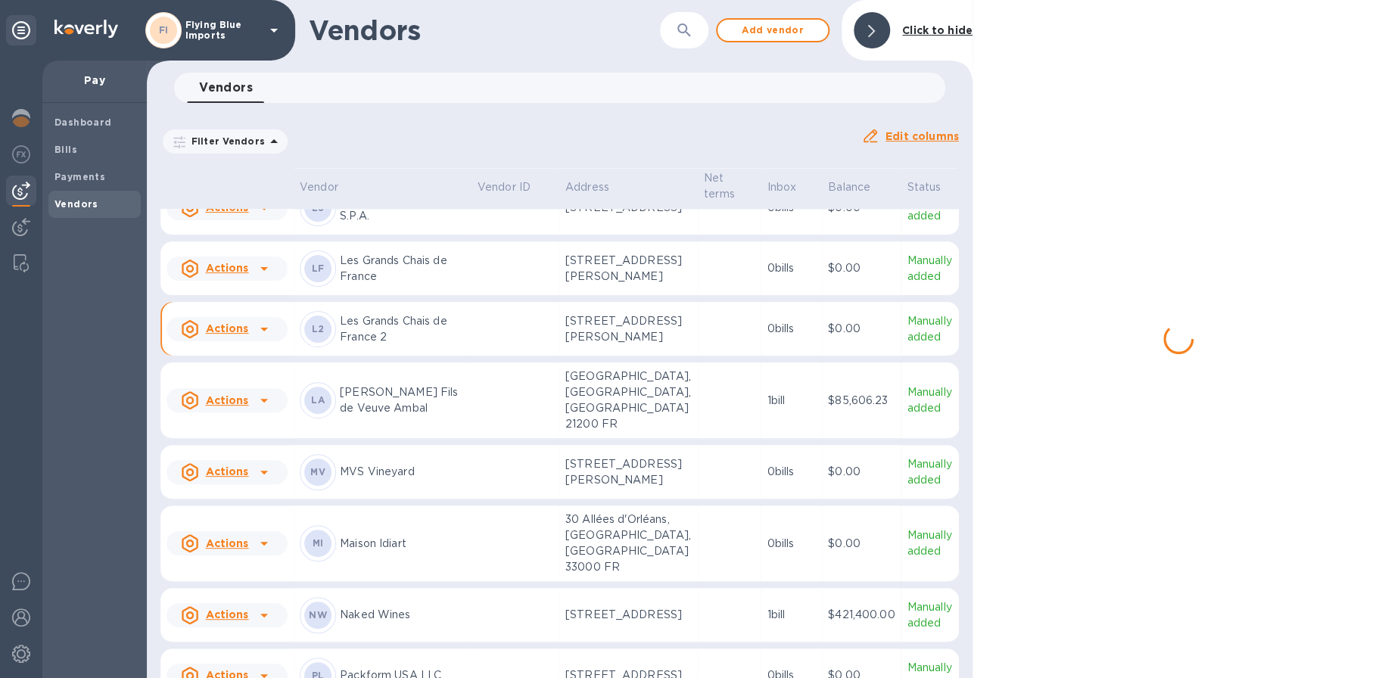
scroll to position [1377, 0]
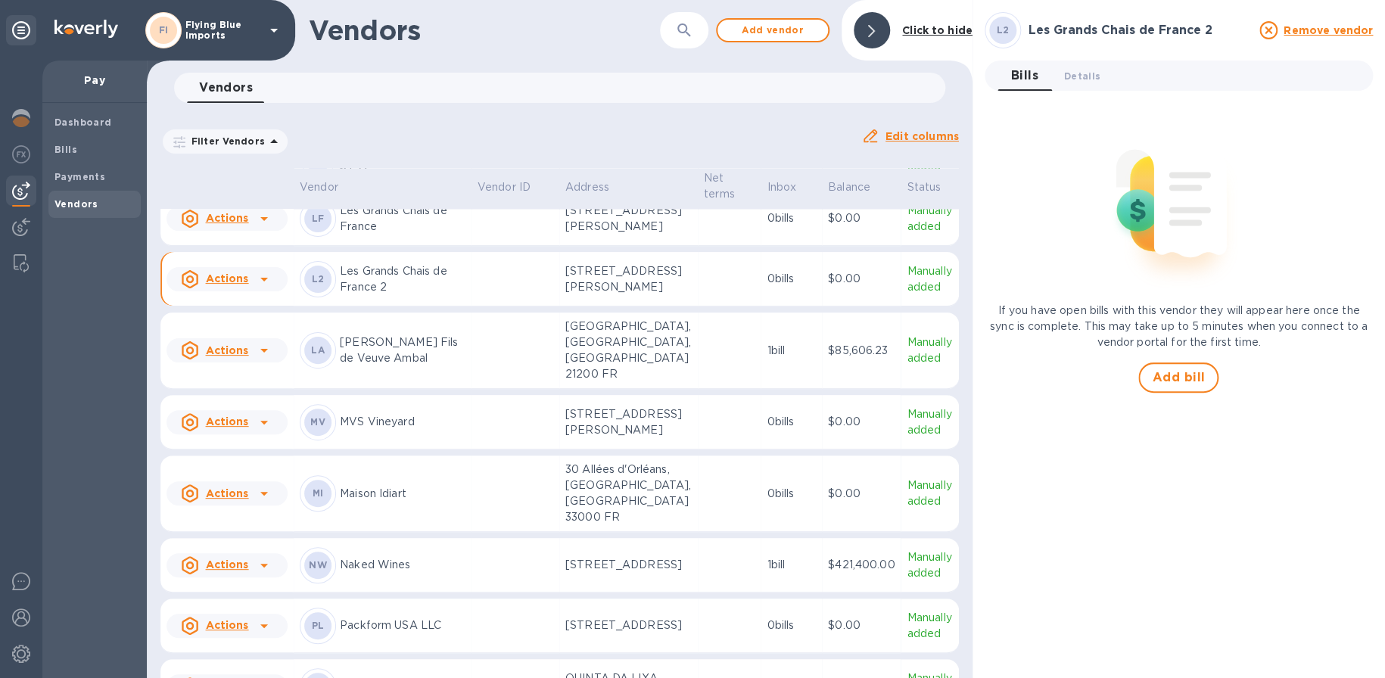
click at [863, 24] on div at bounding box center [872, 30] width 36 height 36
